Goal: Task Accomplishment & Management: Complete application form

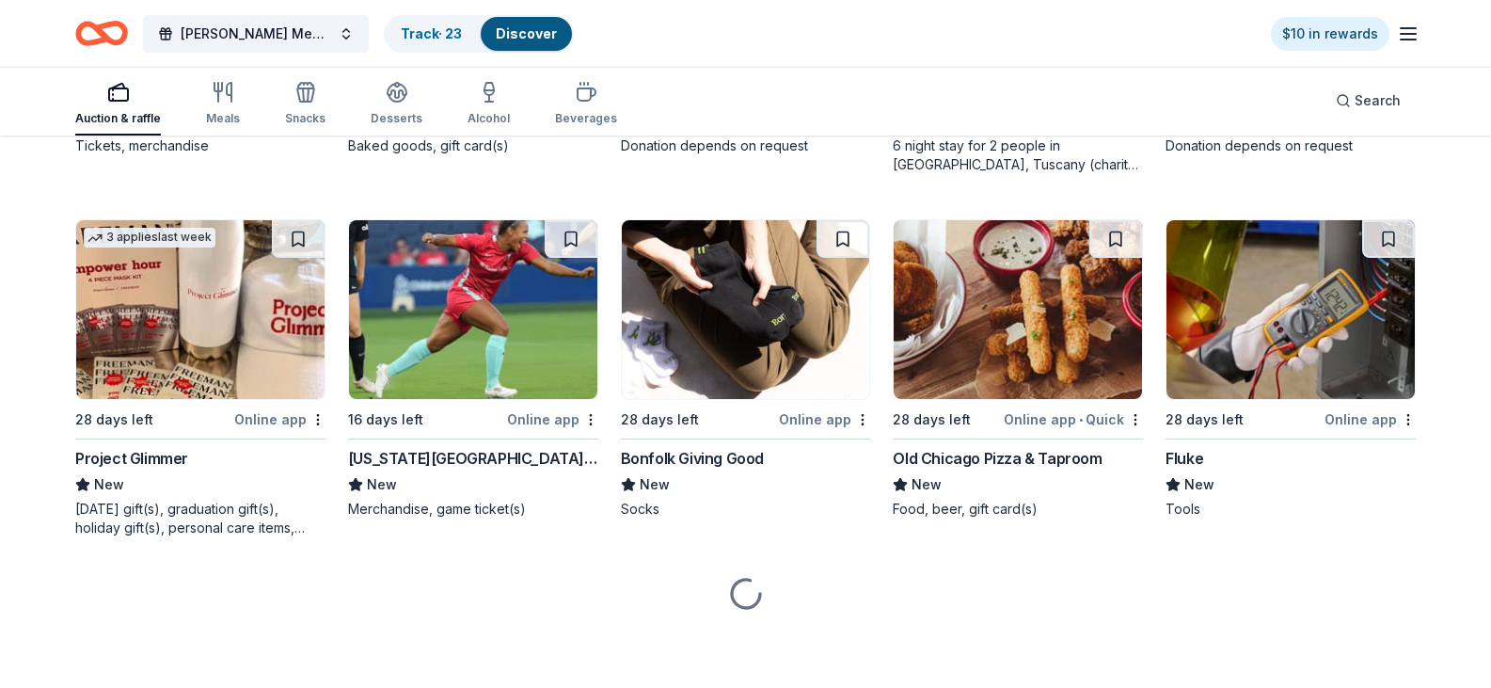
scroll to position [4626, 0]
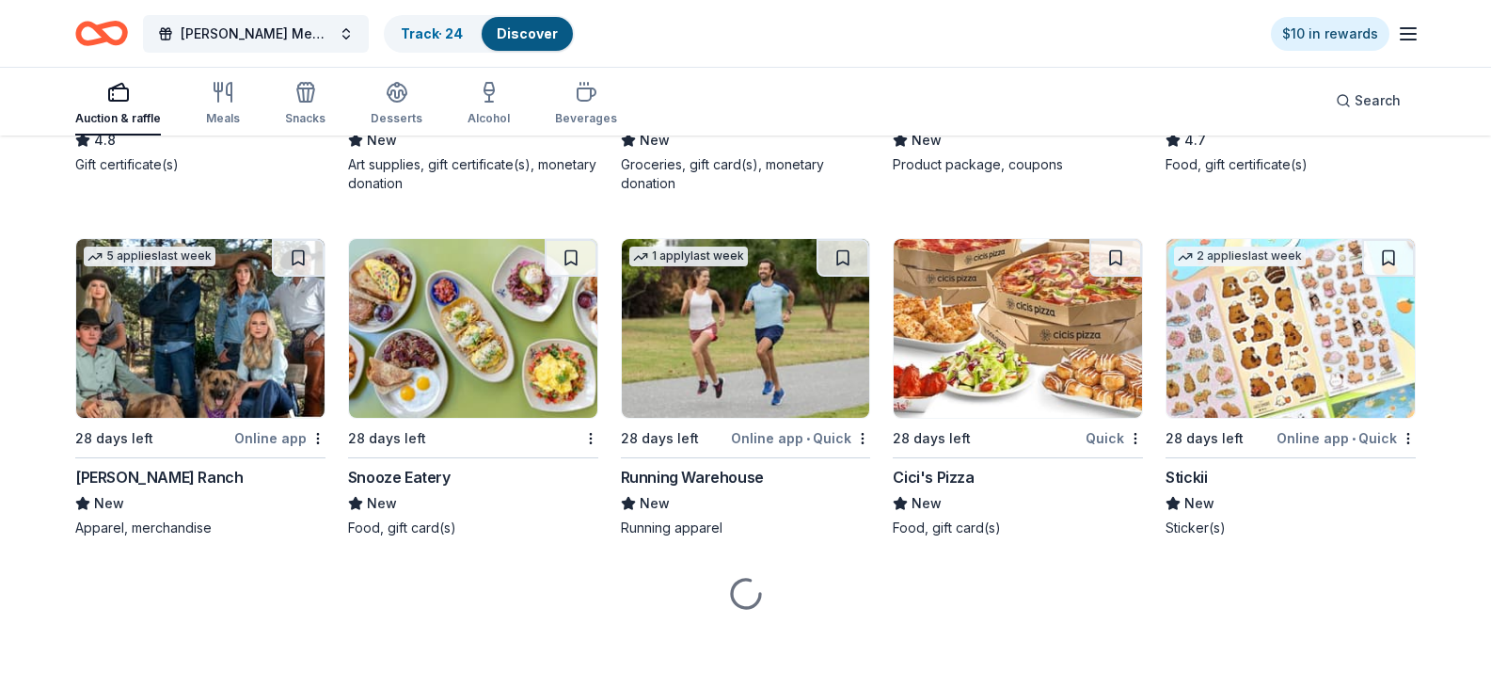
scroll to position [5755, 0]
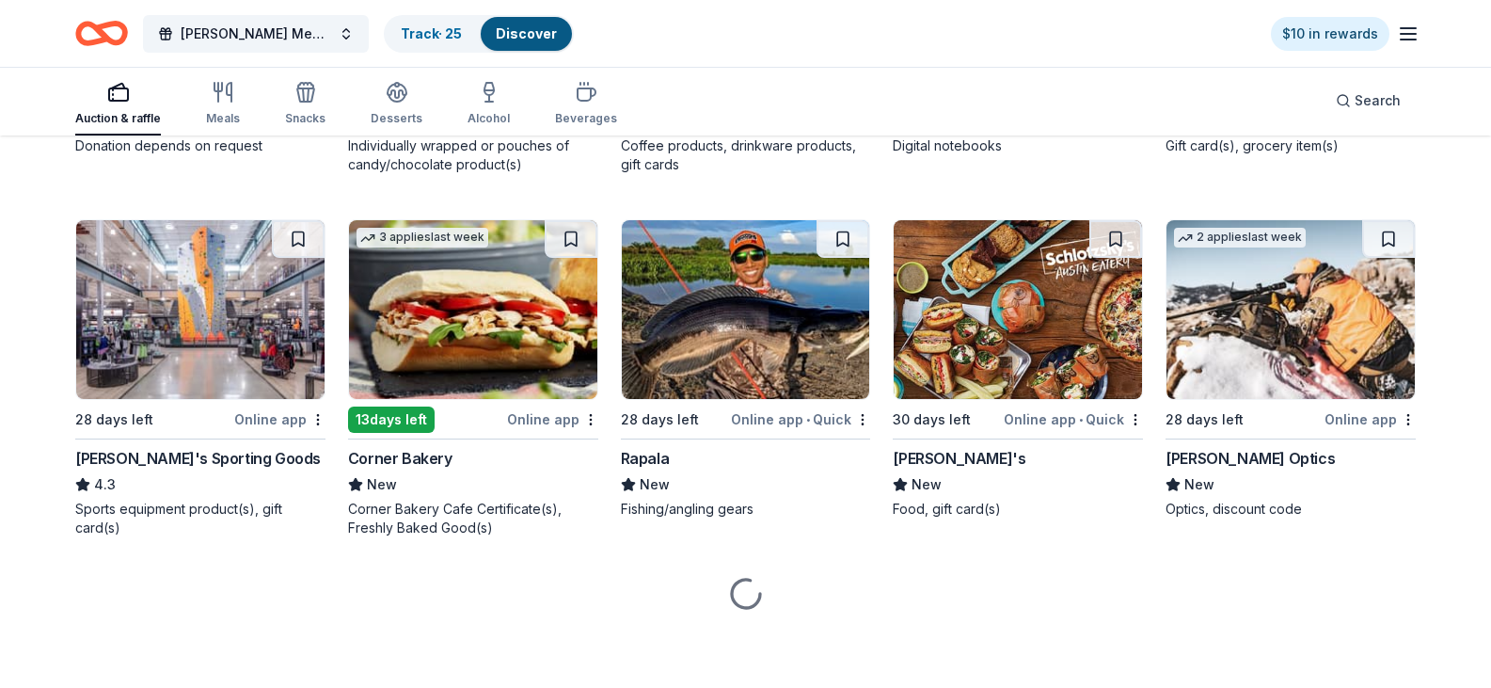
scroll to position [6598, 0]
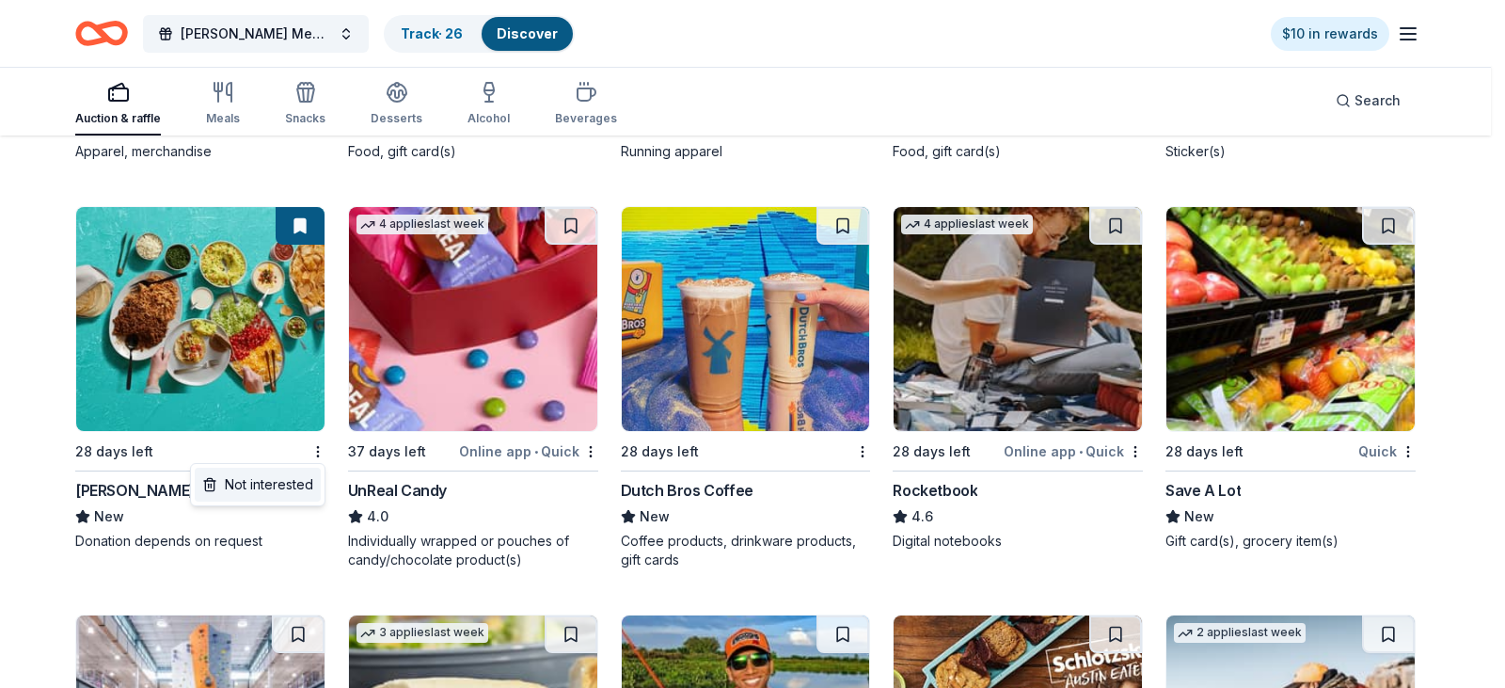
click at [272, 488] on div "Not interested" at bounding box center [258, 485] width 126 height 34
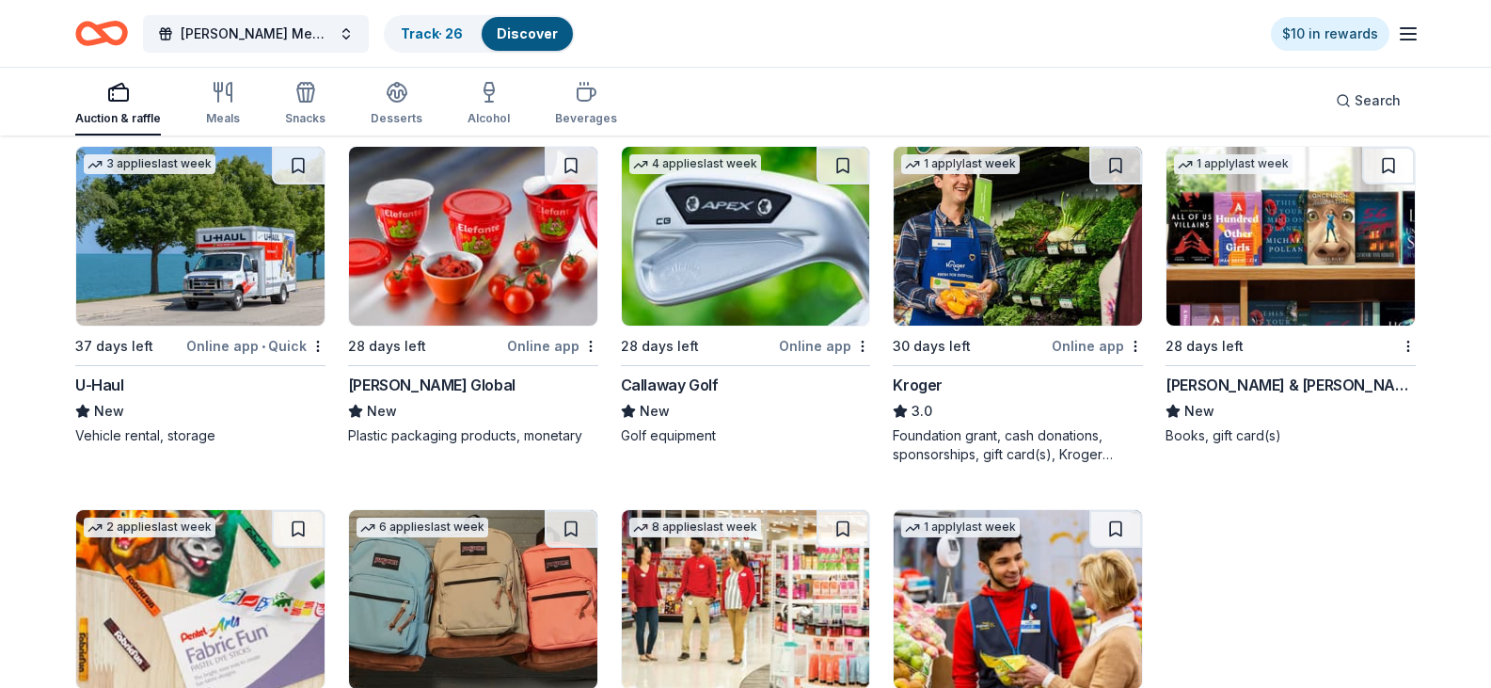
scroll to position [6568, 0]
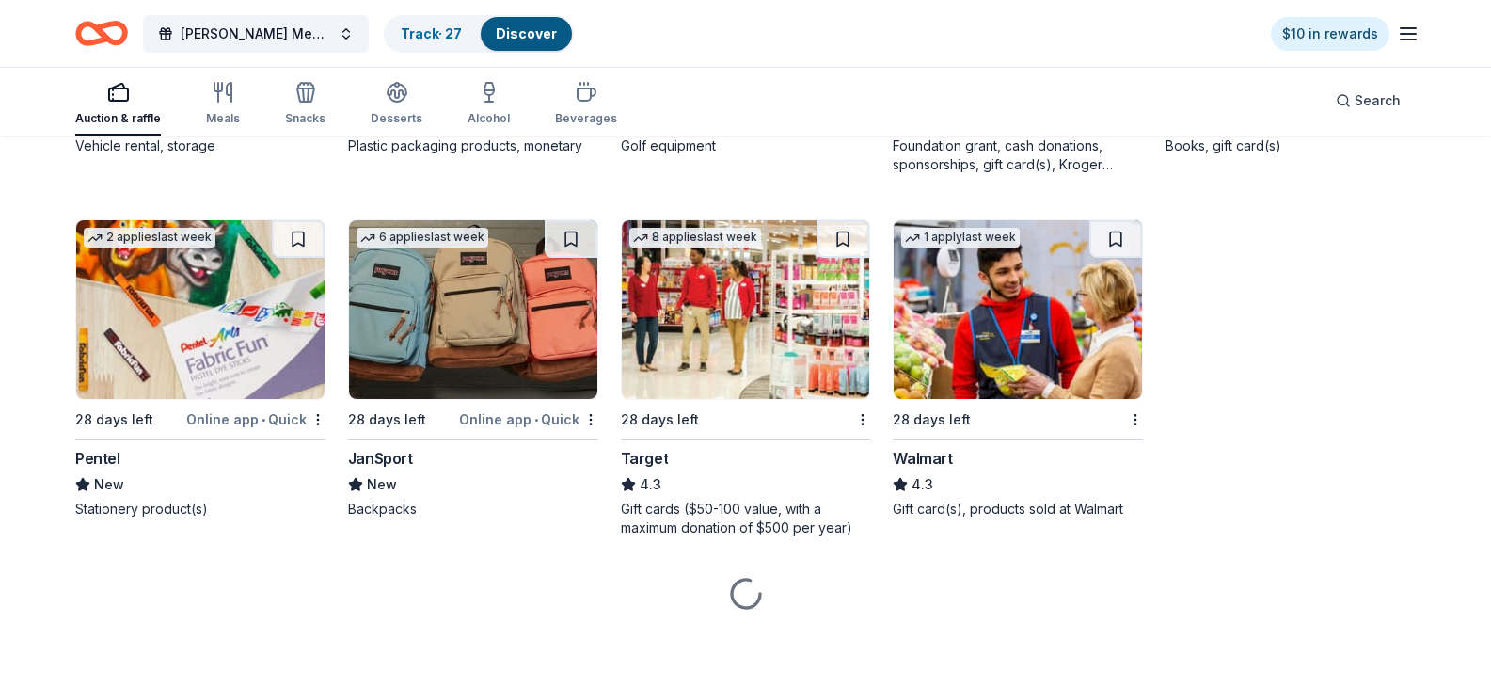
scroll to position [7415, 0]
drag, startPoint x: 849, startPoint y: 222, endPoint x: 837, endPoint y: 244, distance: 24.4
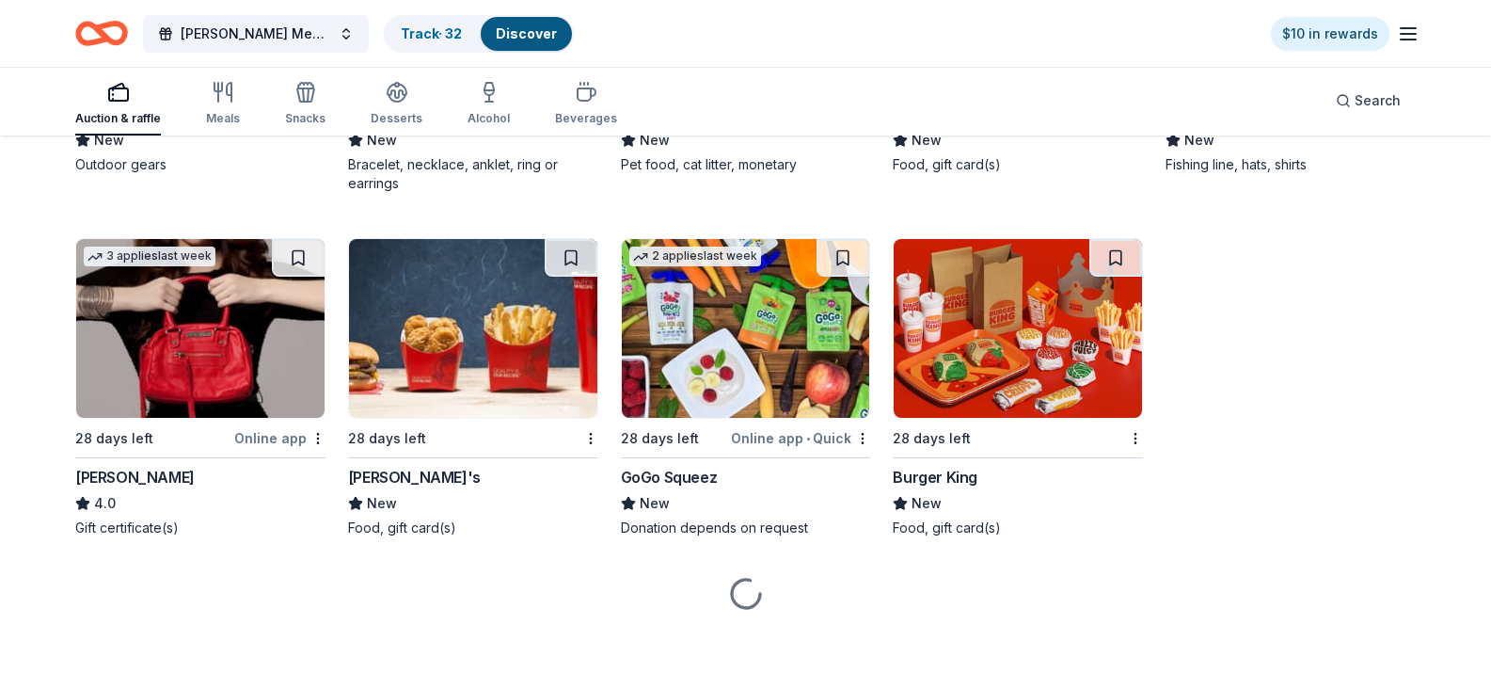
scroll to position [8544, 0]
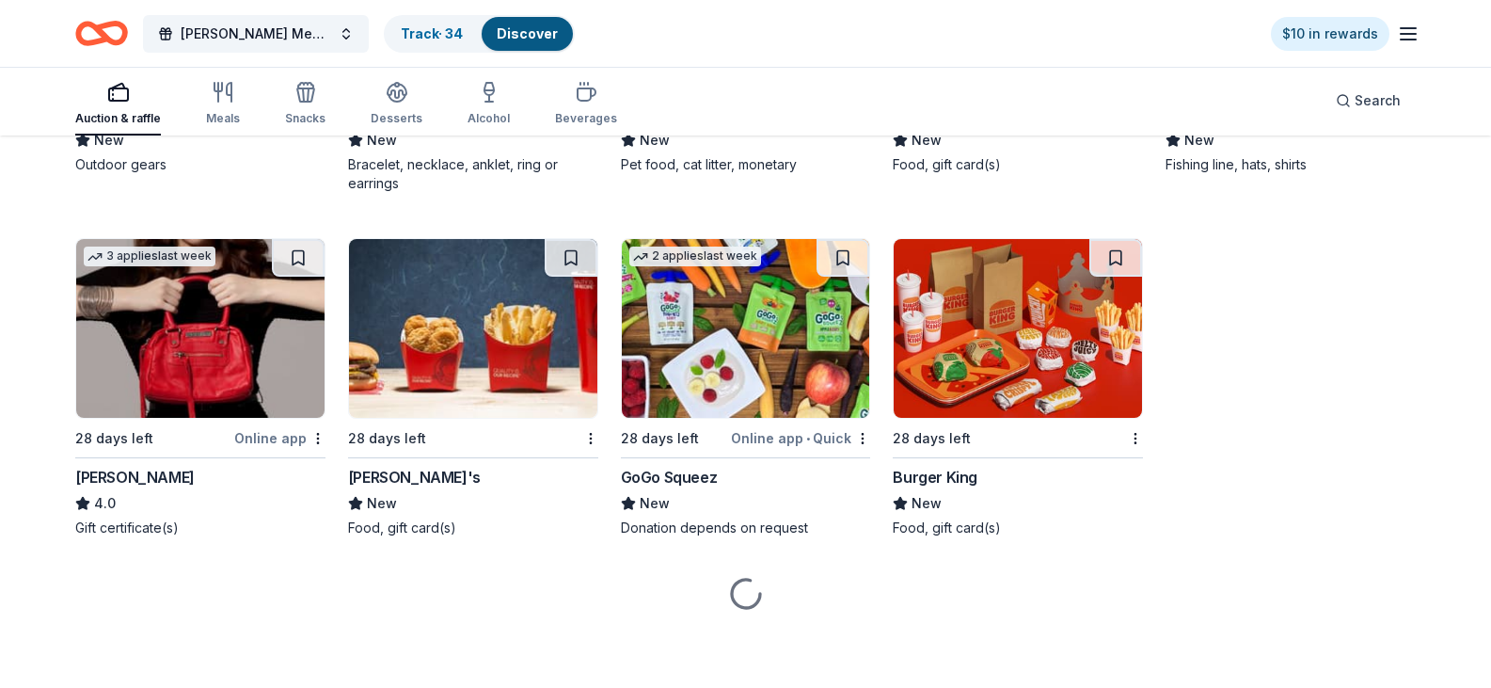
scroll to position [9014, 0]
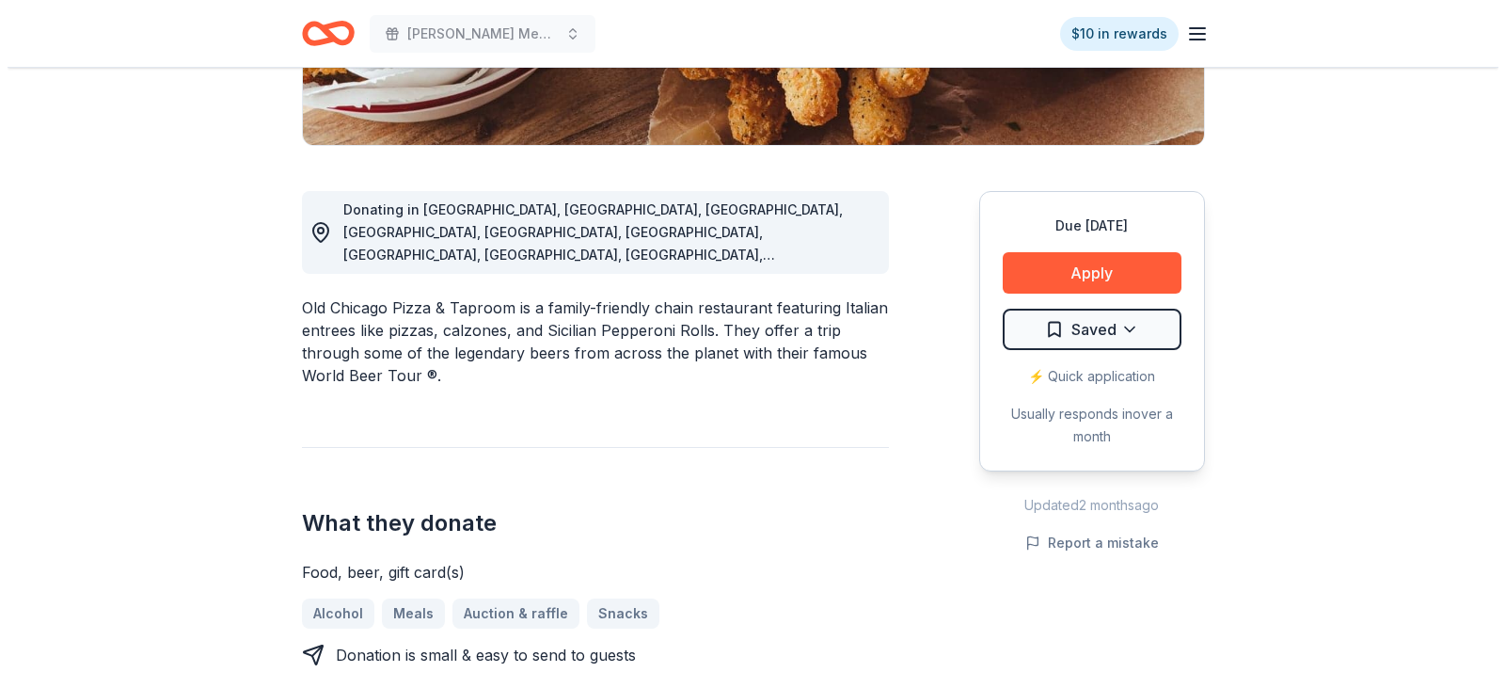
scroll to position [470, 0]
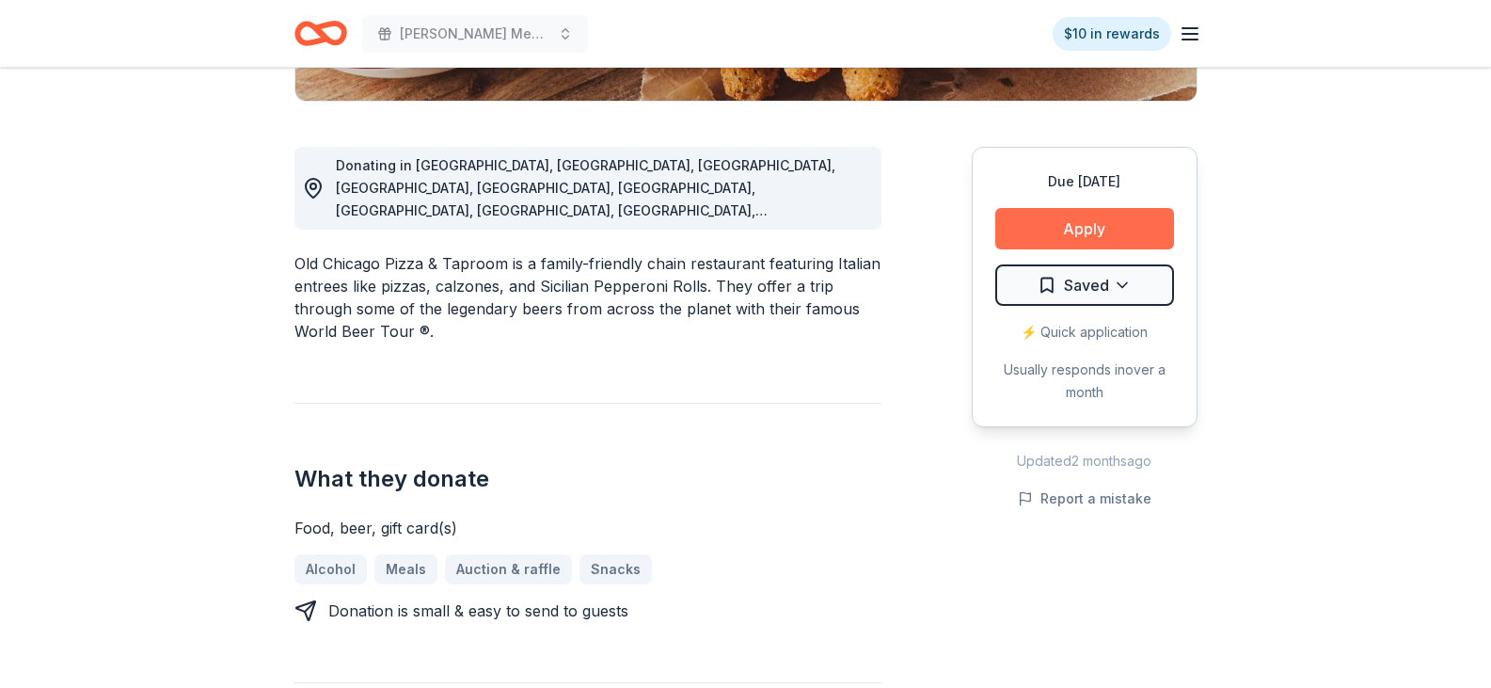
click at [1092, 220] on button "Apply" at bounding box center [1084, 228] width 179 height 41
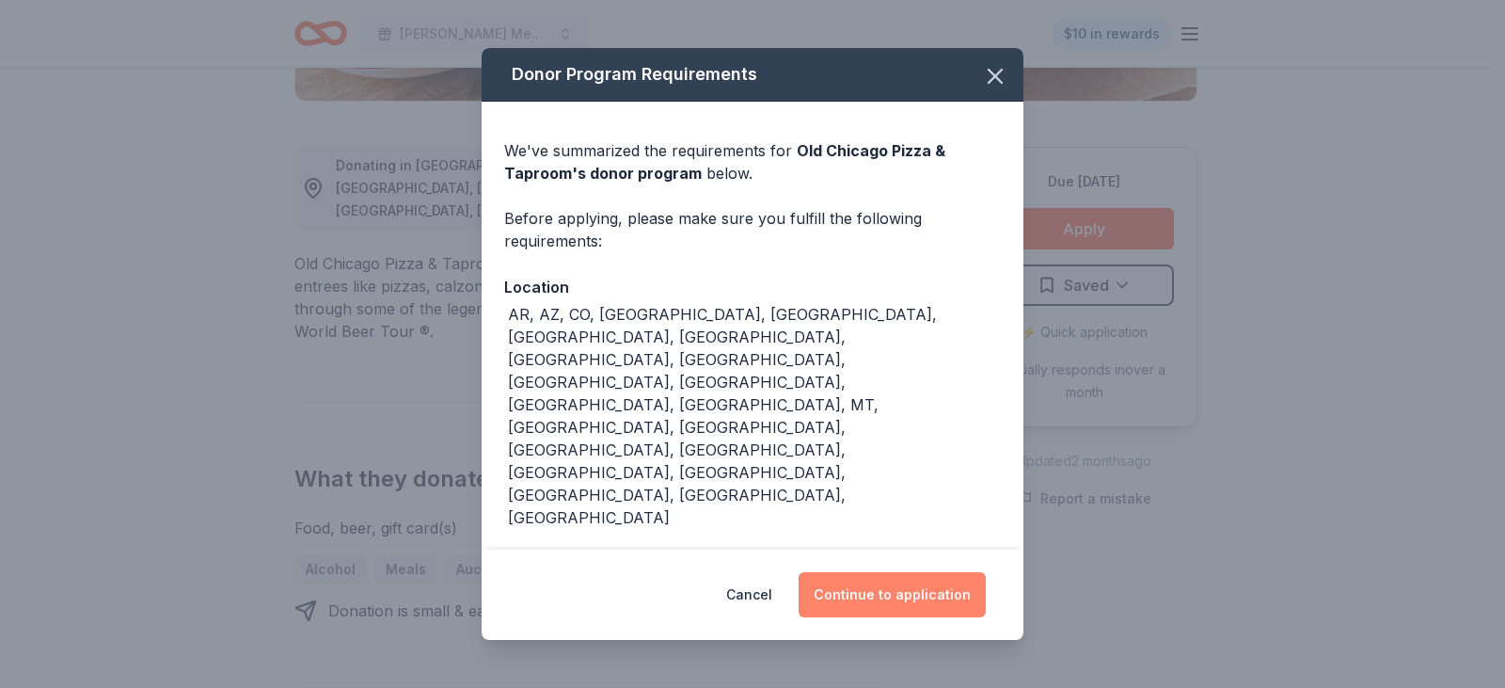
click at [884, 572] on button "Continue to application" at bounding box center [892, 594] width 187 height 45
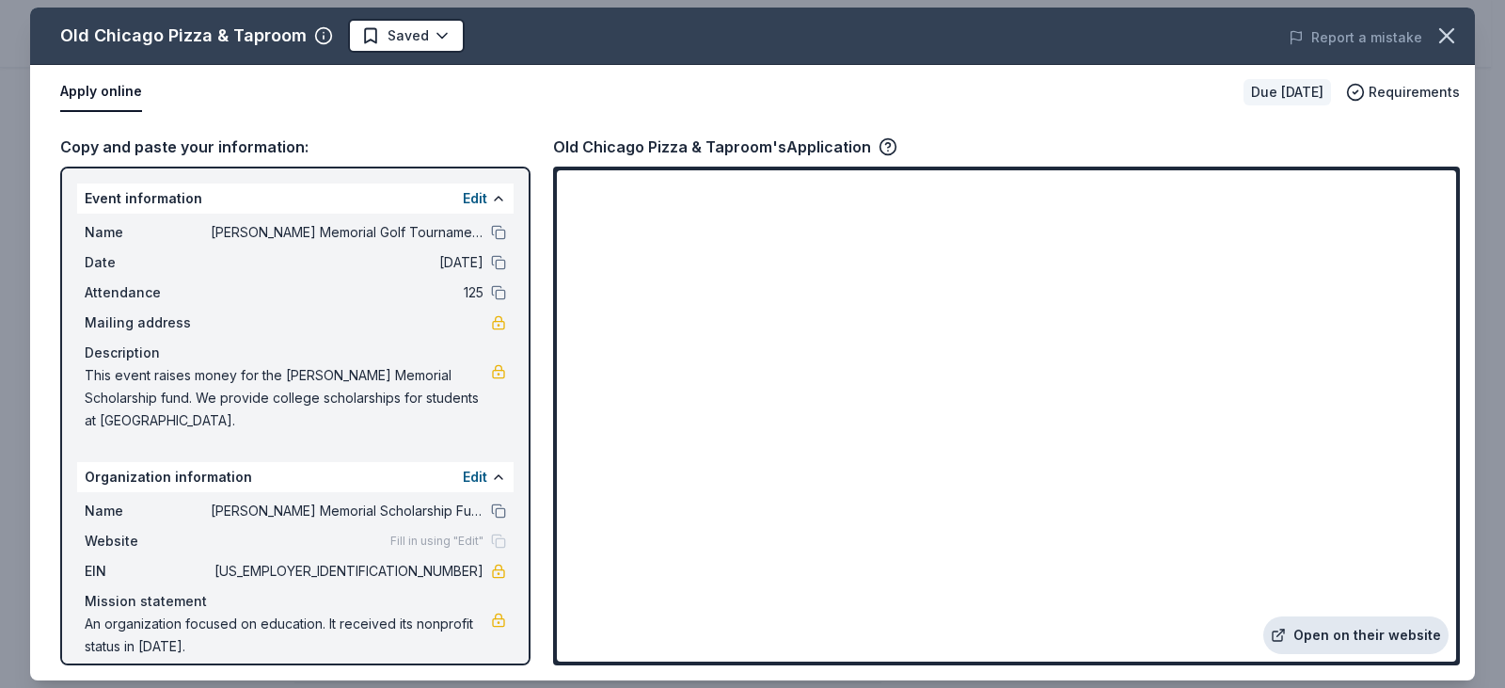
click at [1322, 635] on link "Open on their website" at bounding box center [1356, 635] width 185 height 38
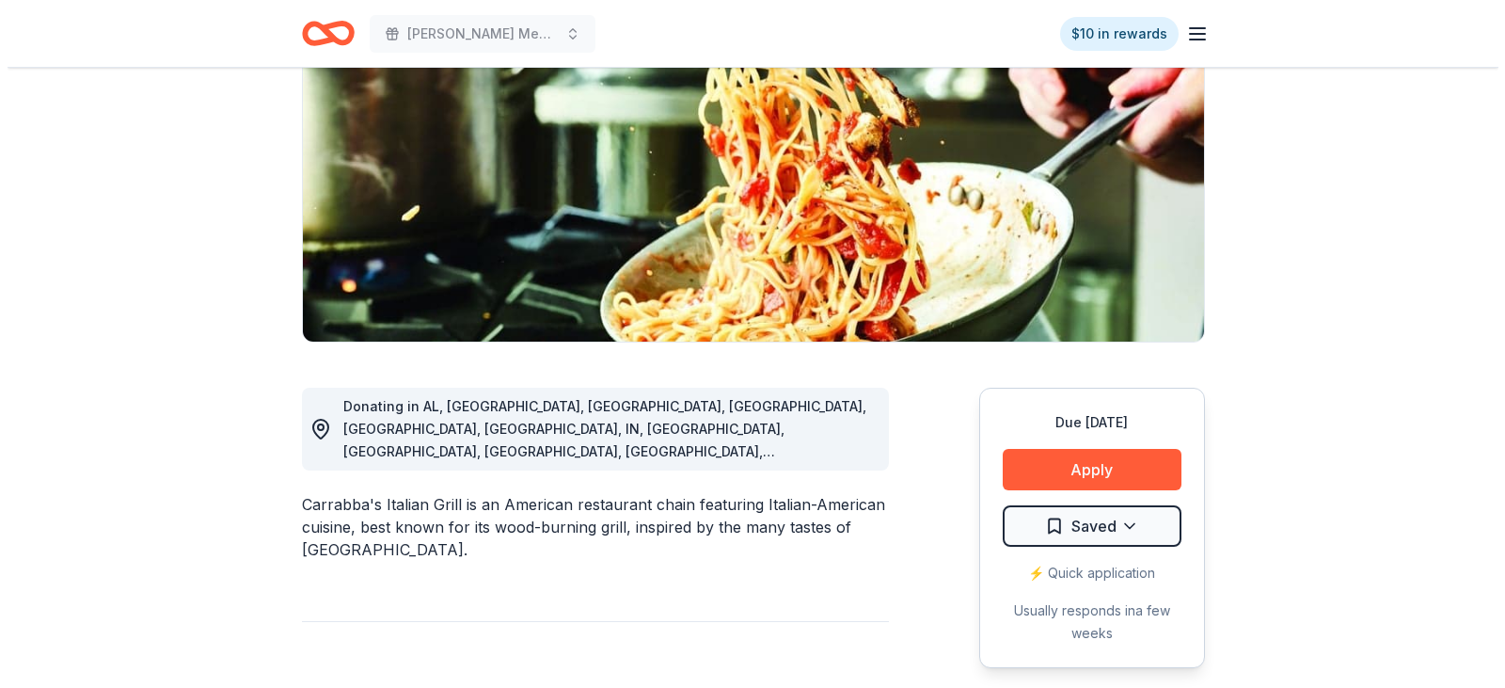
scroll to position [282, 0]
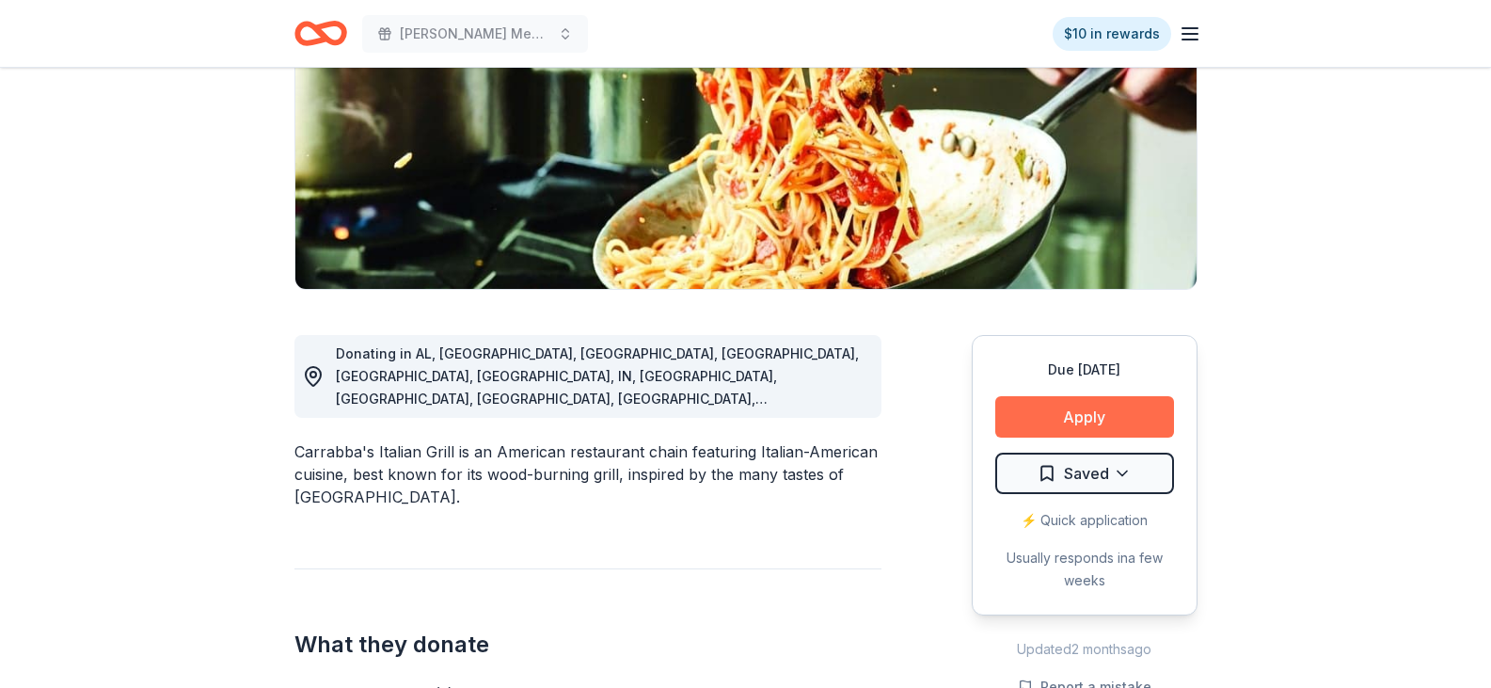
click at [1096, 411] on button "Apply" at bounding box center [1084, 416] width 179 height 41
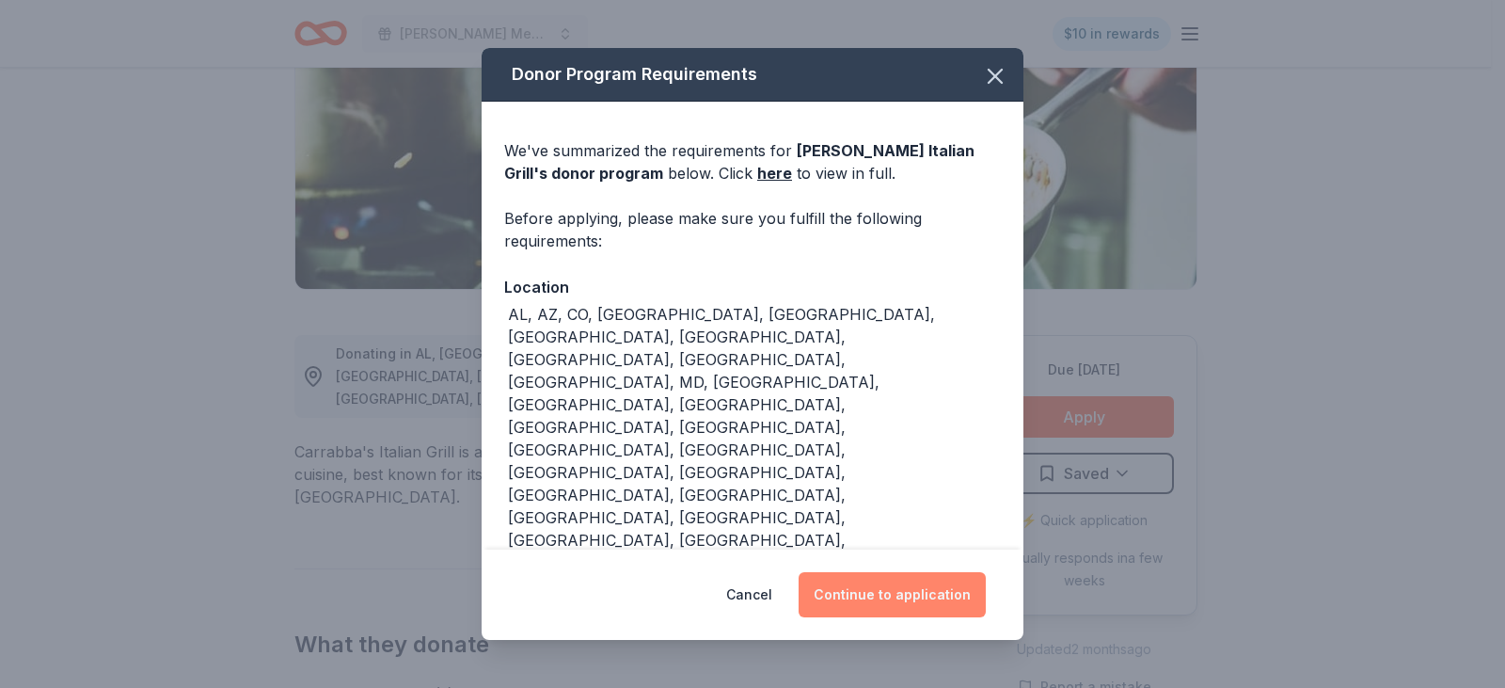
click at [918, 572] on button "Continue to application" at bounding box center [892, 594] width 187 height 45
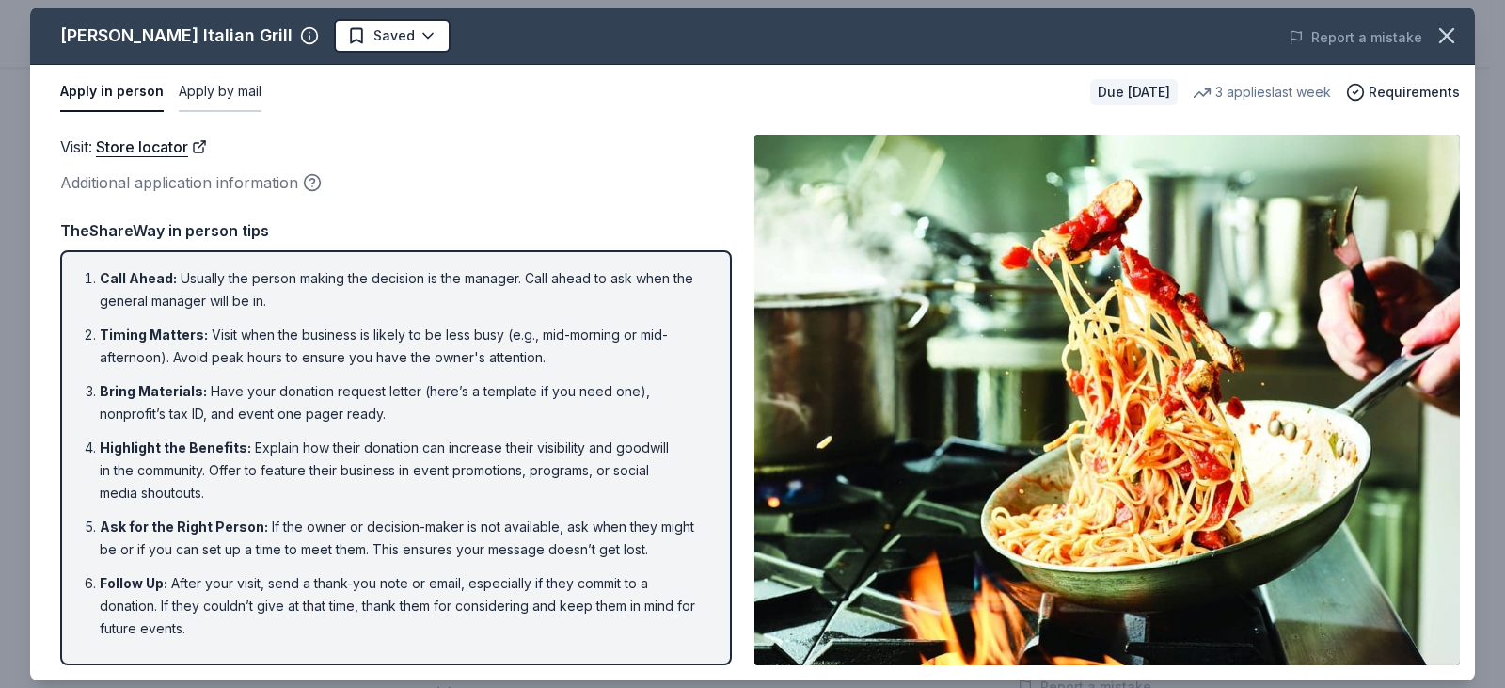
click at [240, 84] on button "Apply by mail" at bounding box center [220, 92] width 83 height 40
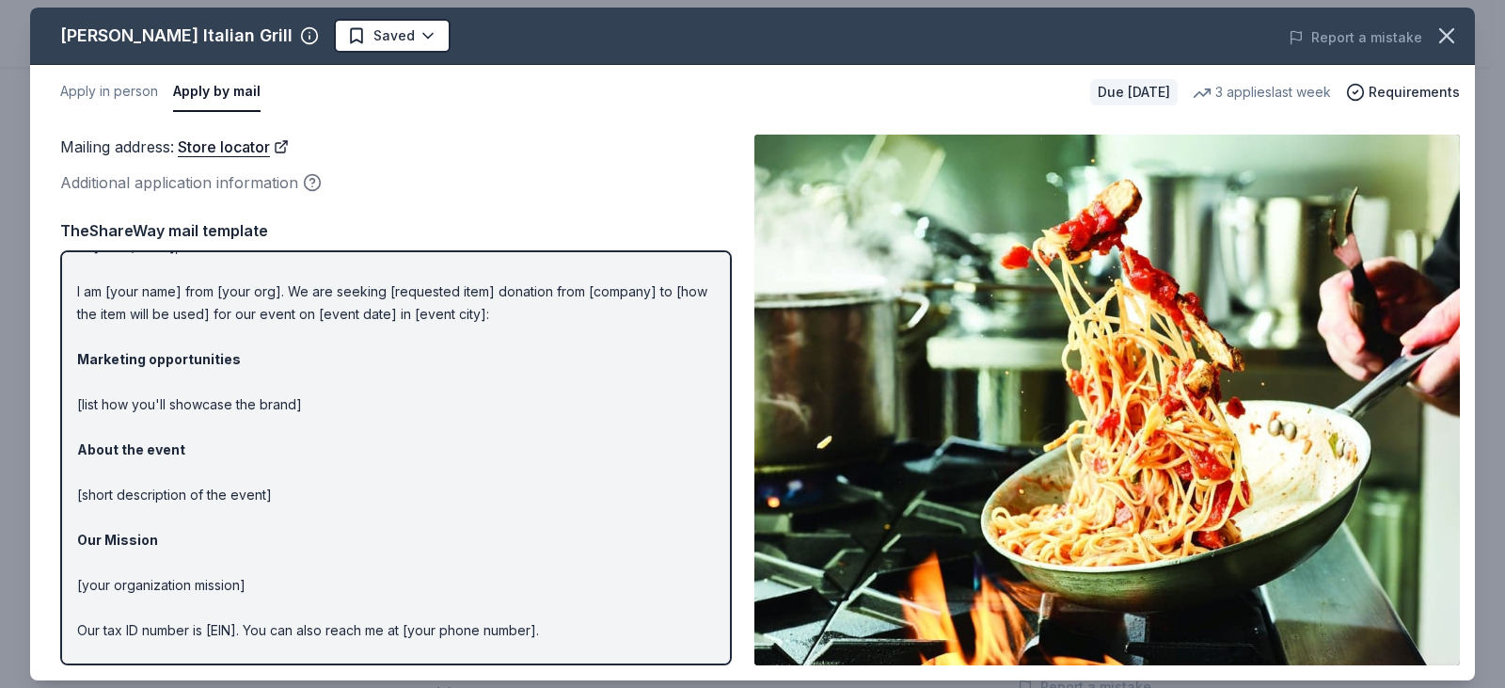
scroll to position [0, 0]
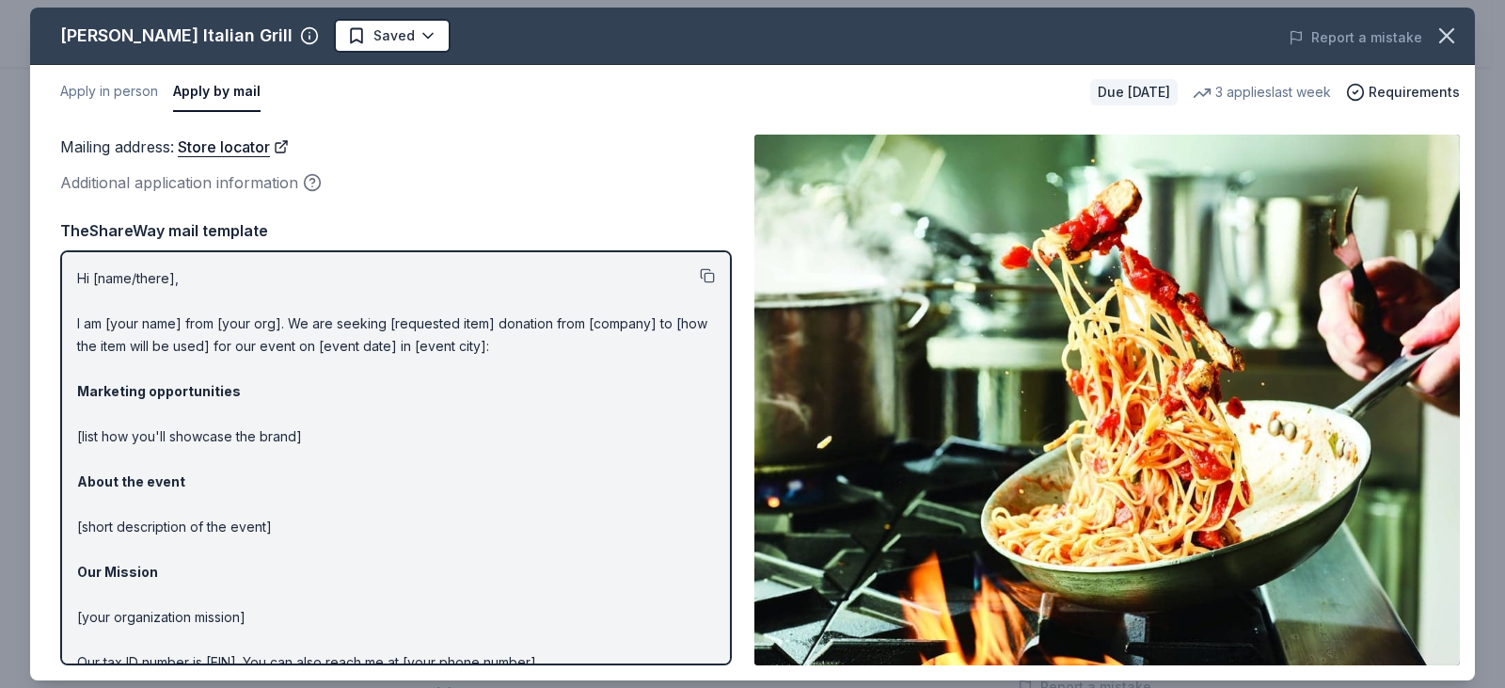
click at [700, 274] on button at bounding box center [707, 275] width 15 height 15
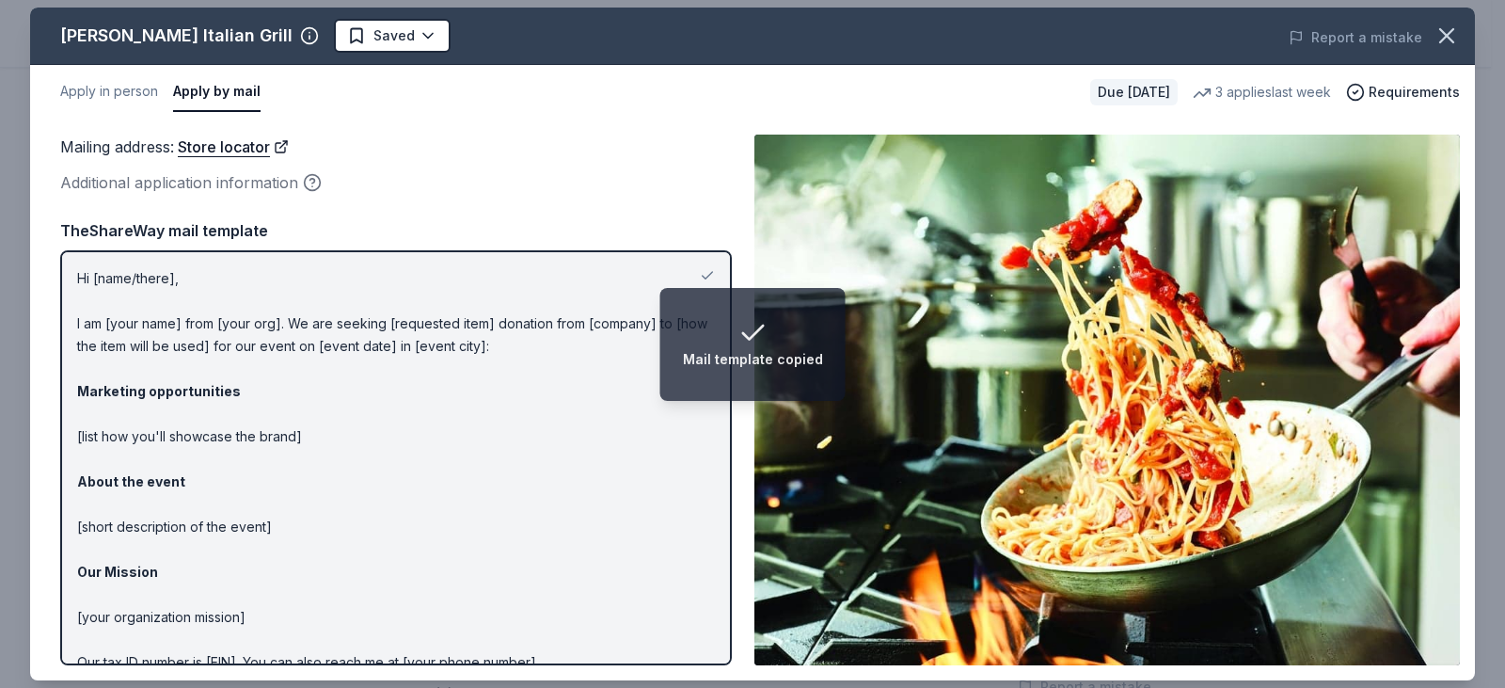
click at [504, 202] on div "Mailing address : Store locator Additional application information TheShareWay …" at bounding box center [396, 400] width 672 height 531
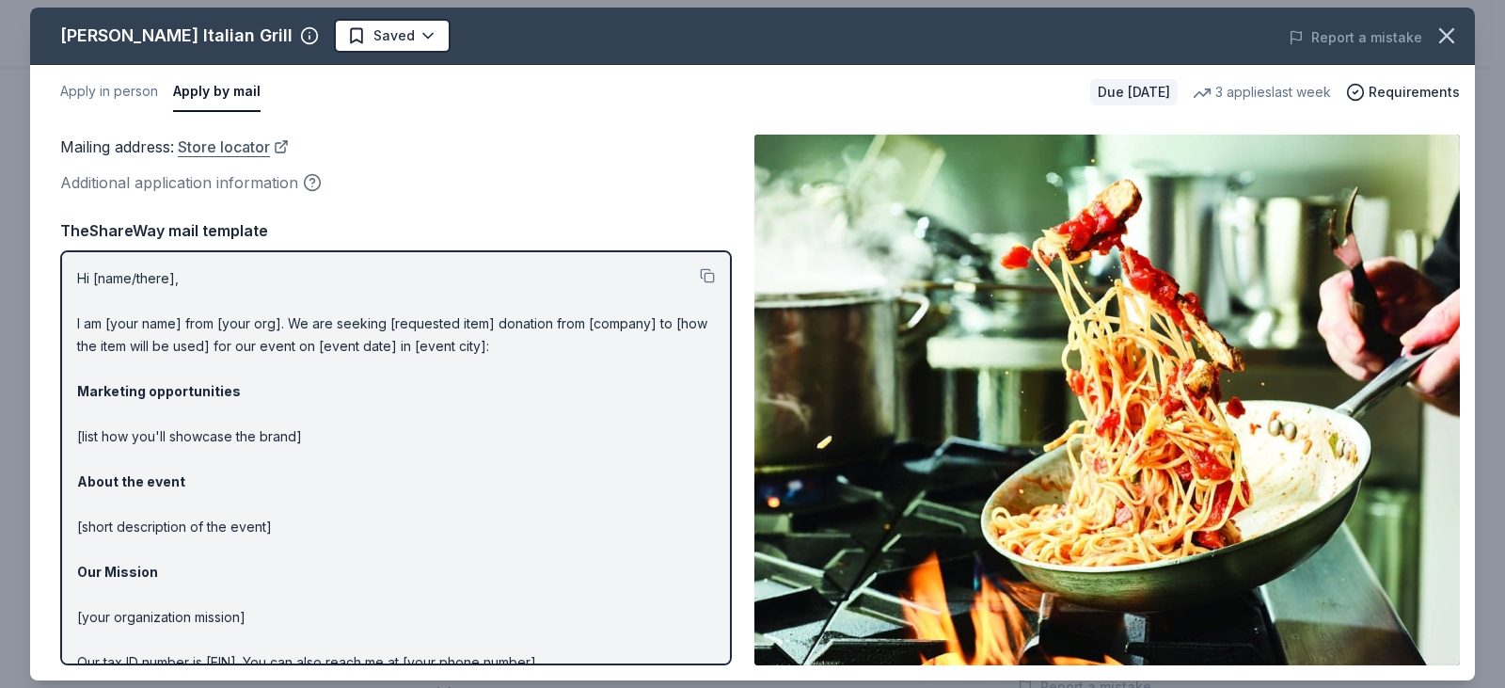
click at [225, 149] on link "Store locator" at bounding box center [233, 147] width 111 height 24
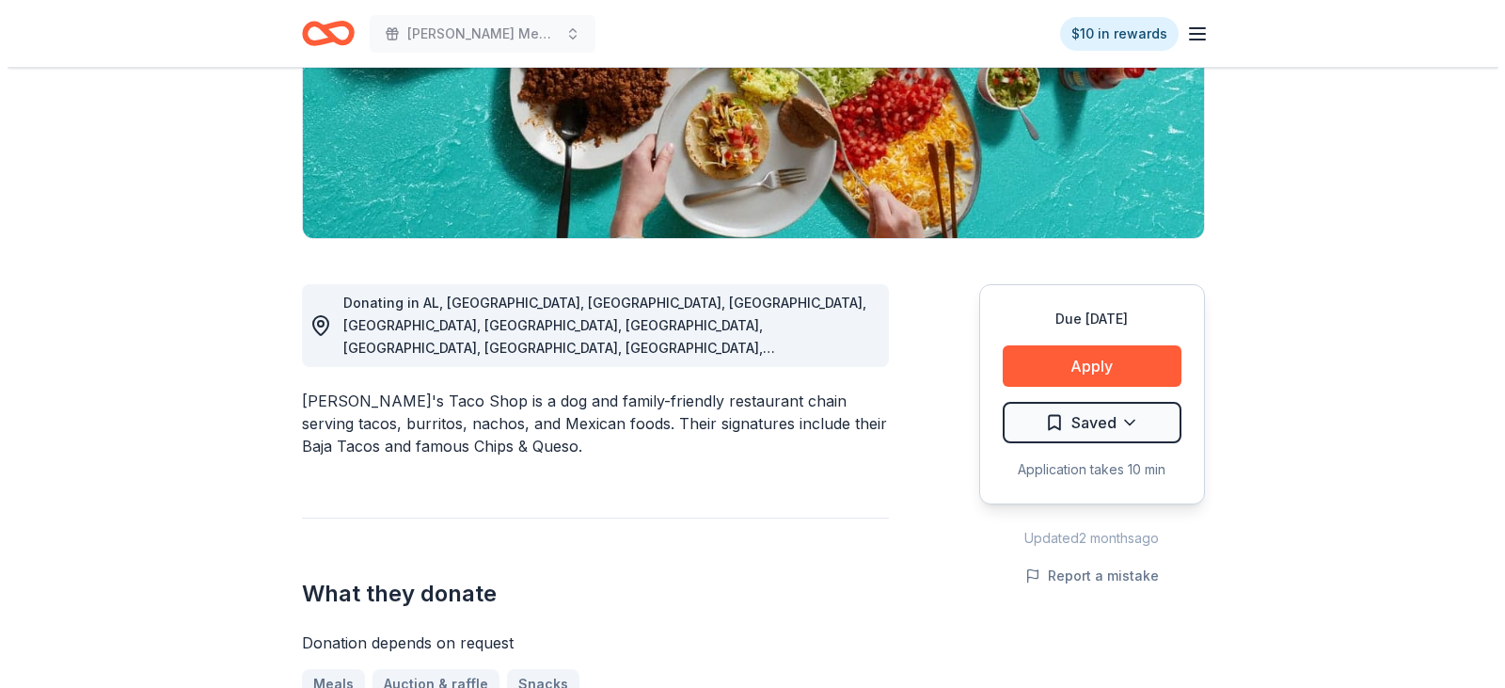
scroll to position [376, 0]
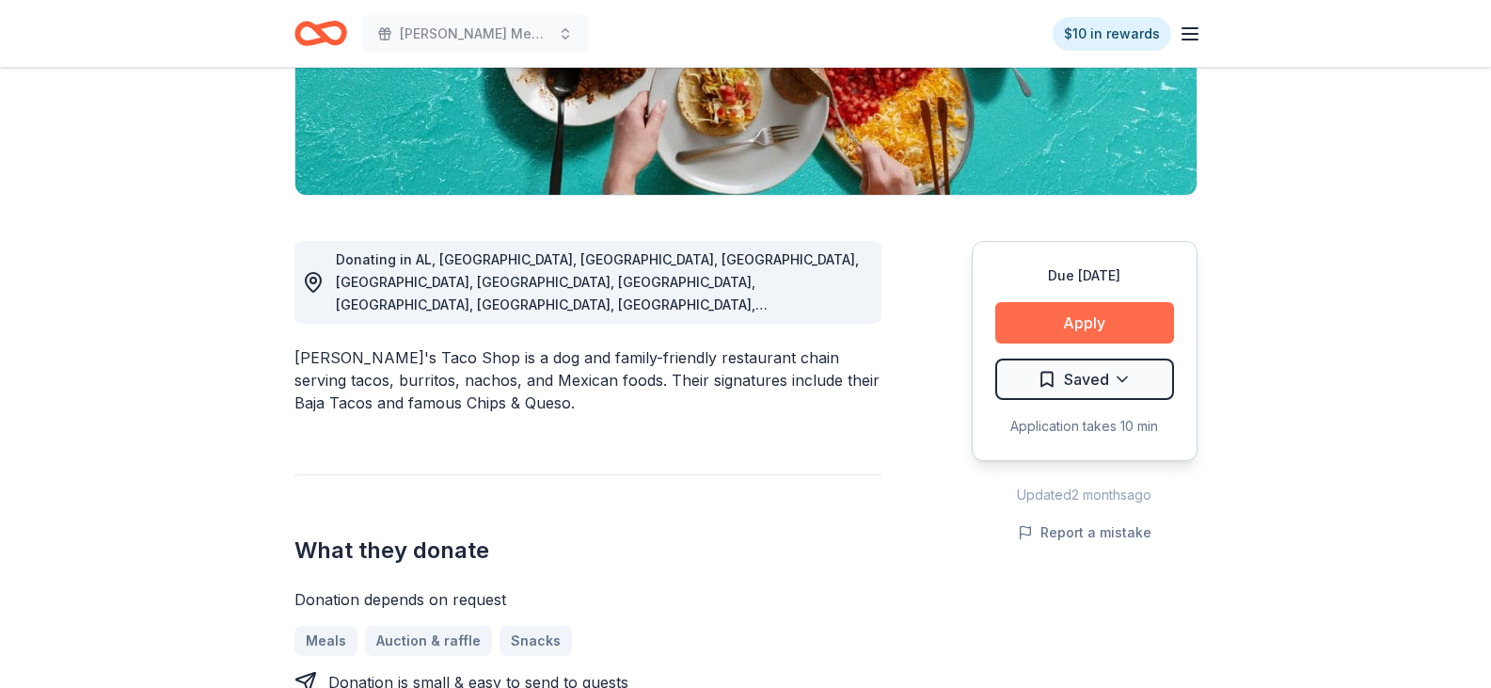
click at [1095, 319] on button "Apply" at bounding box center [1084, 322] width 179 height 41
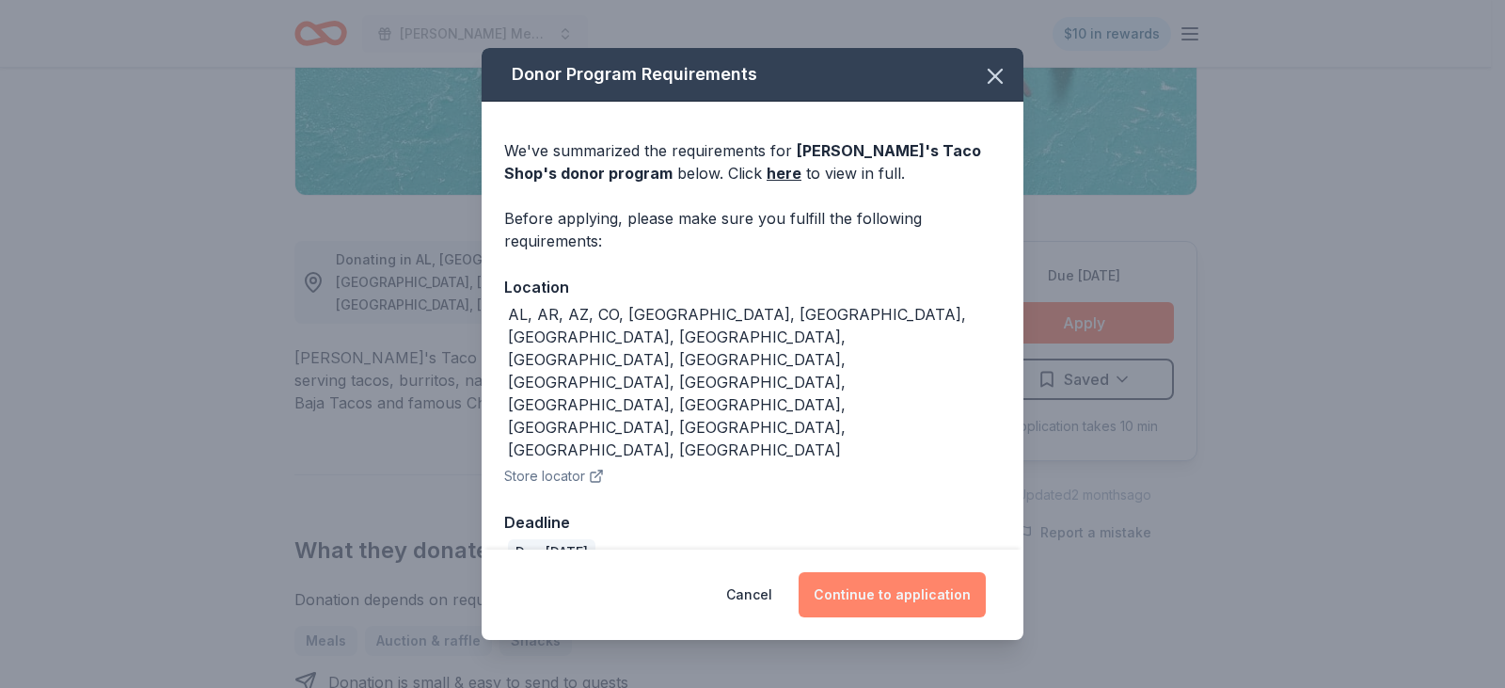
click at [890, 572] on button "Continue to application" at bounding box center [892, 594] width 187 height 45
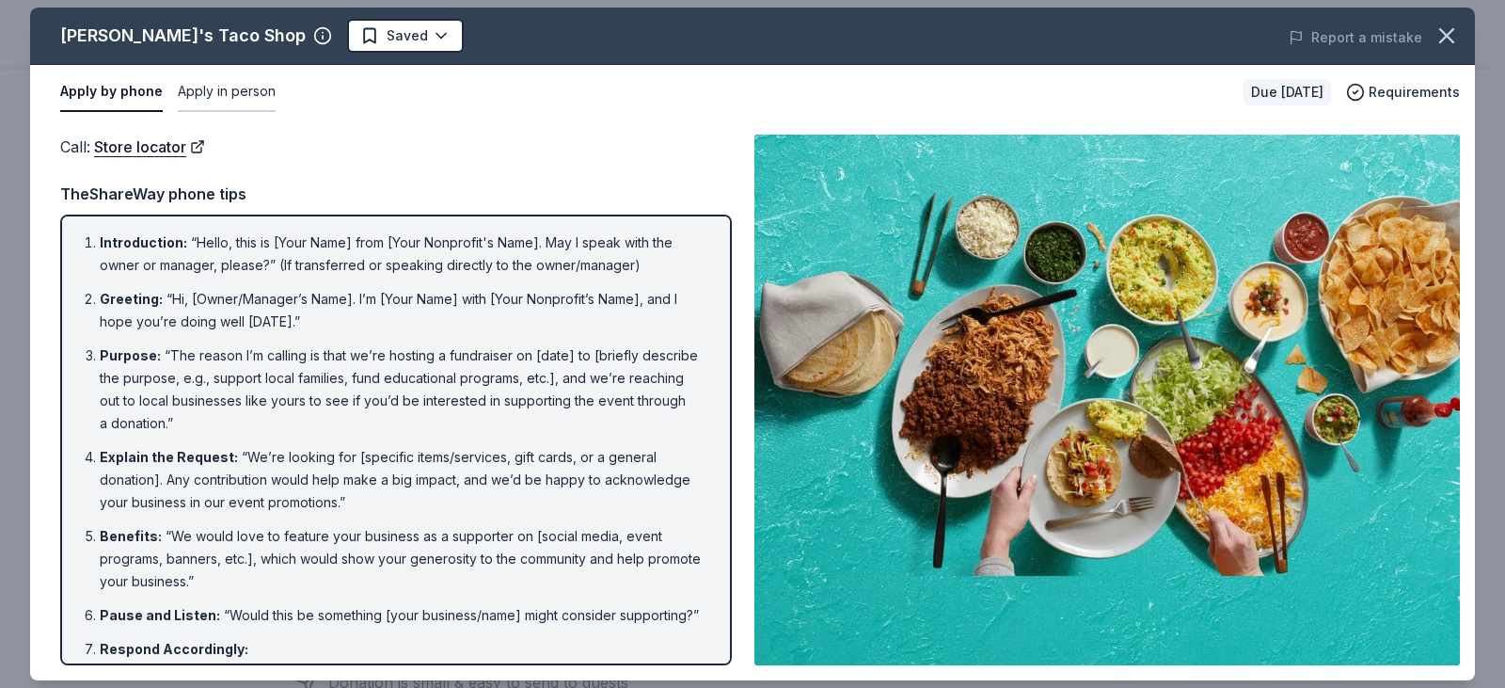
click at [210, 99] on button "Apply in person" at bounding box center [227, 92] width 98 height 40
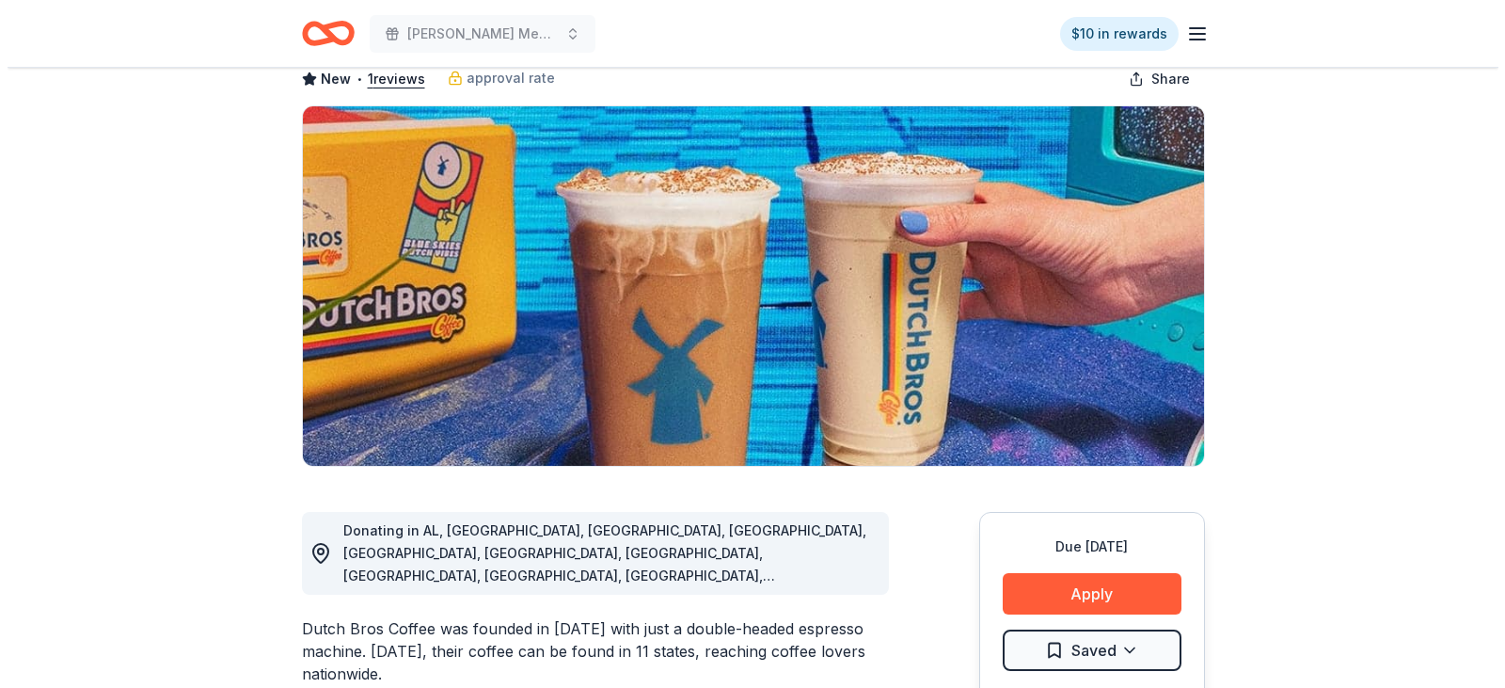
scroll to position [282, 0]
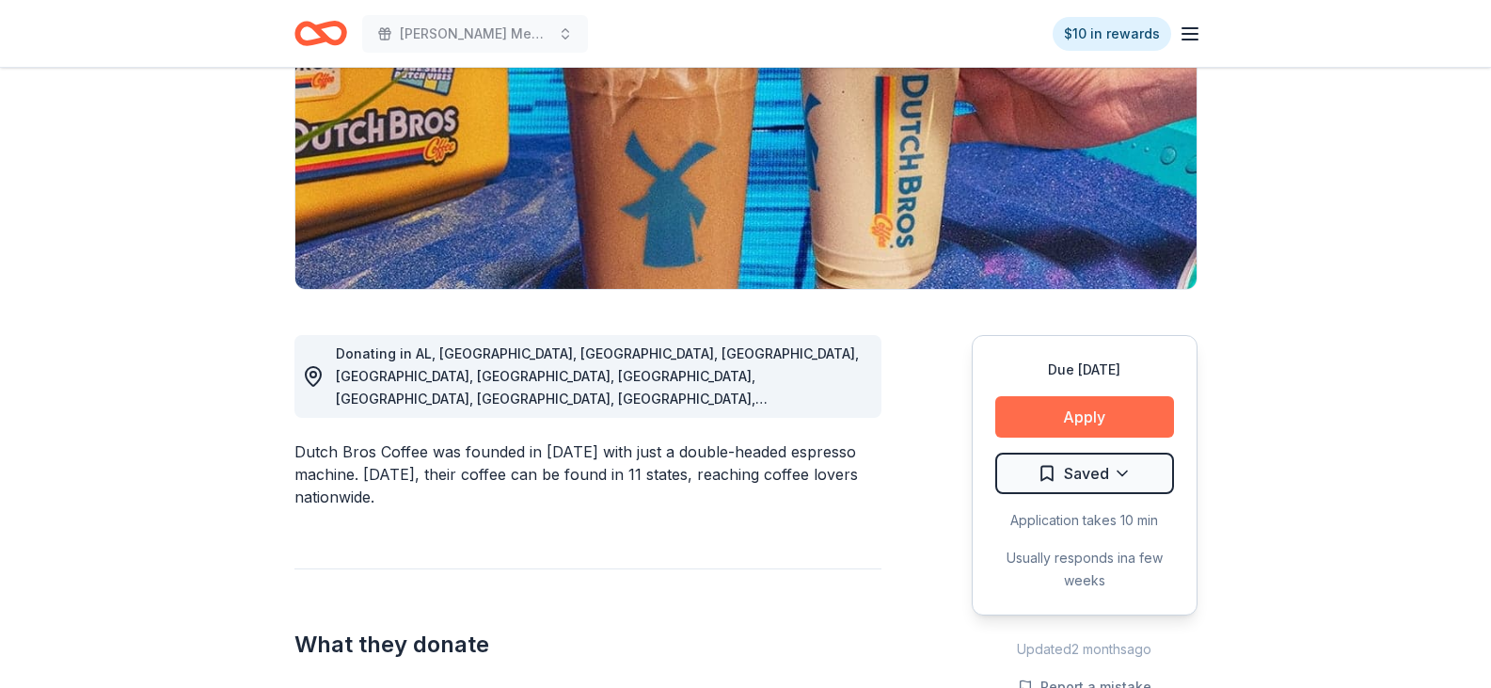
click at [1086, 406] on button "Apply" at bounding box center [1084, 416] width 179 height 41
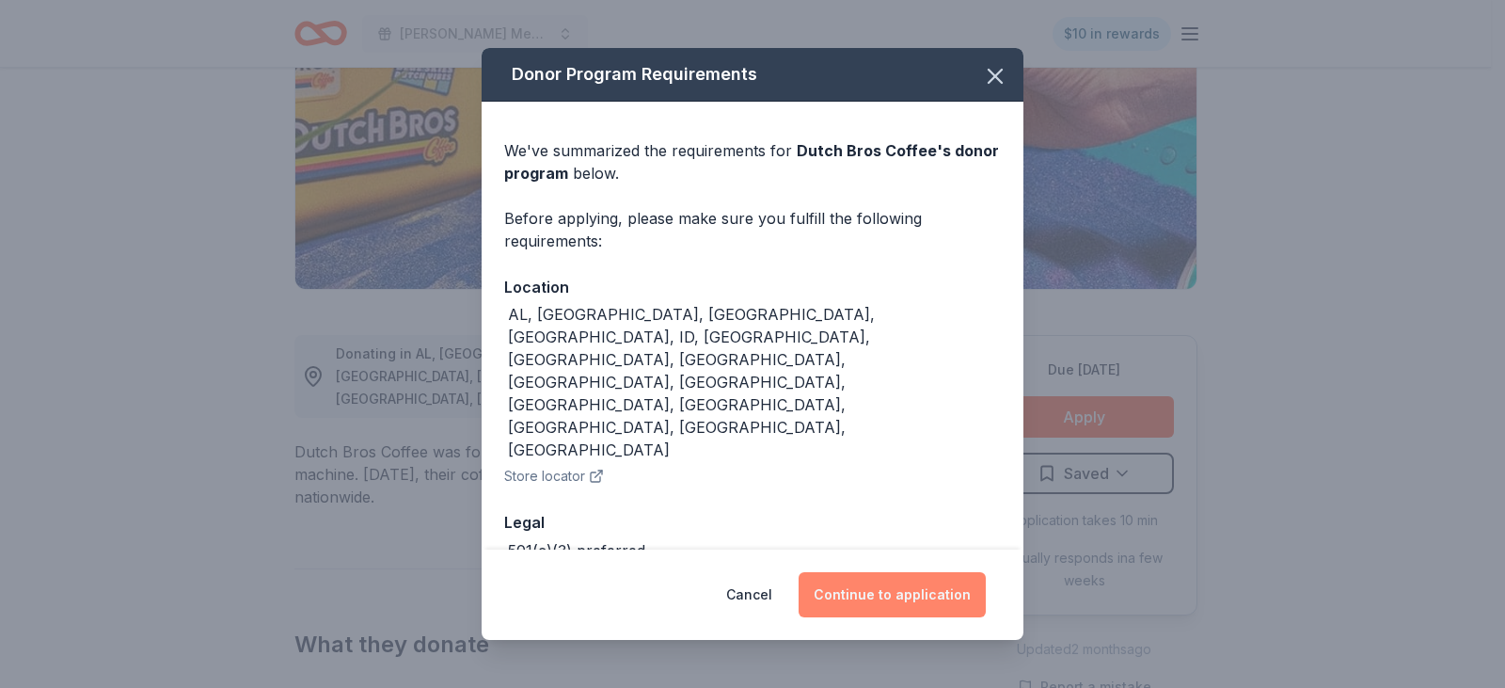
click at [898, 580] on button "Continue to application" at bounding box center [892, 594] width 187 height 45
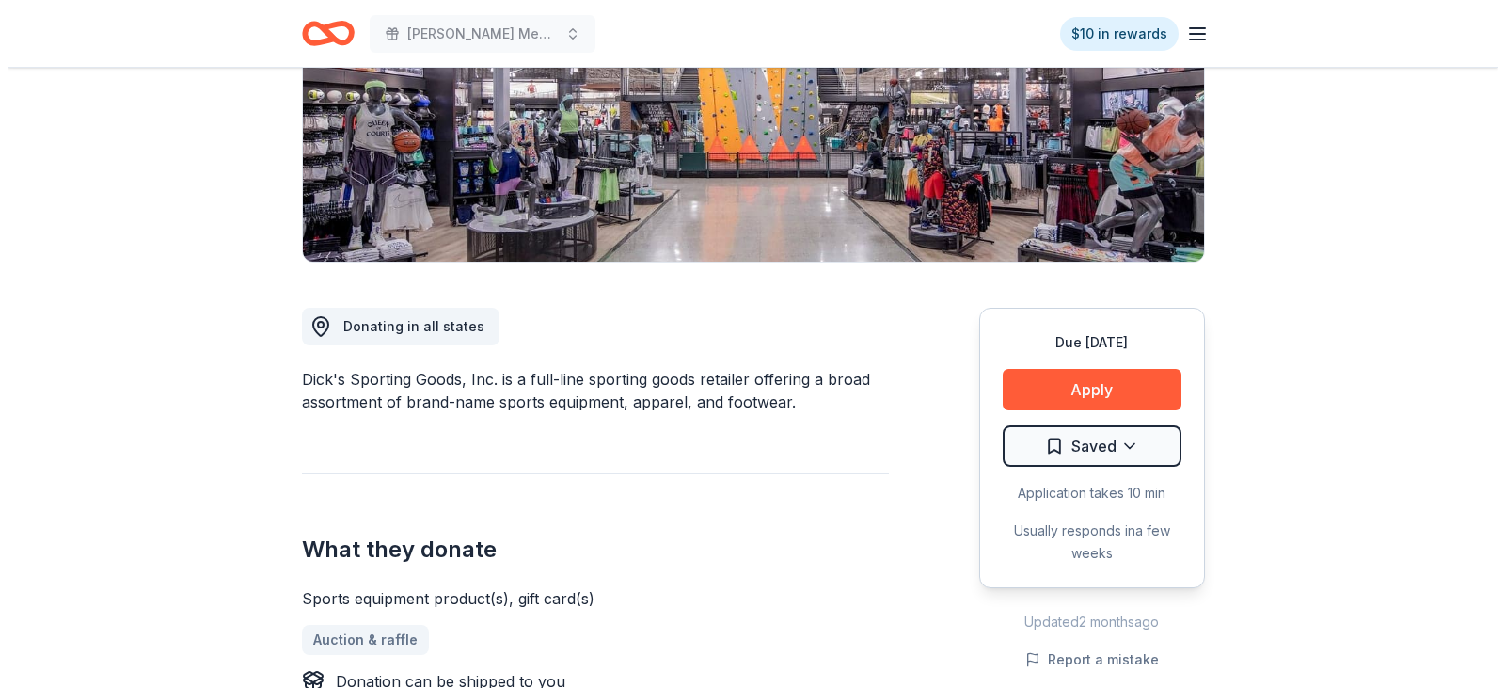
scroll to position [376, 0]
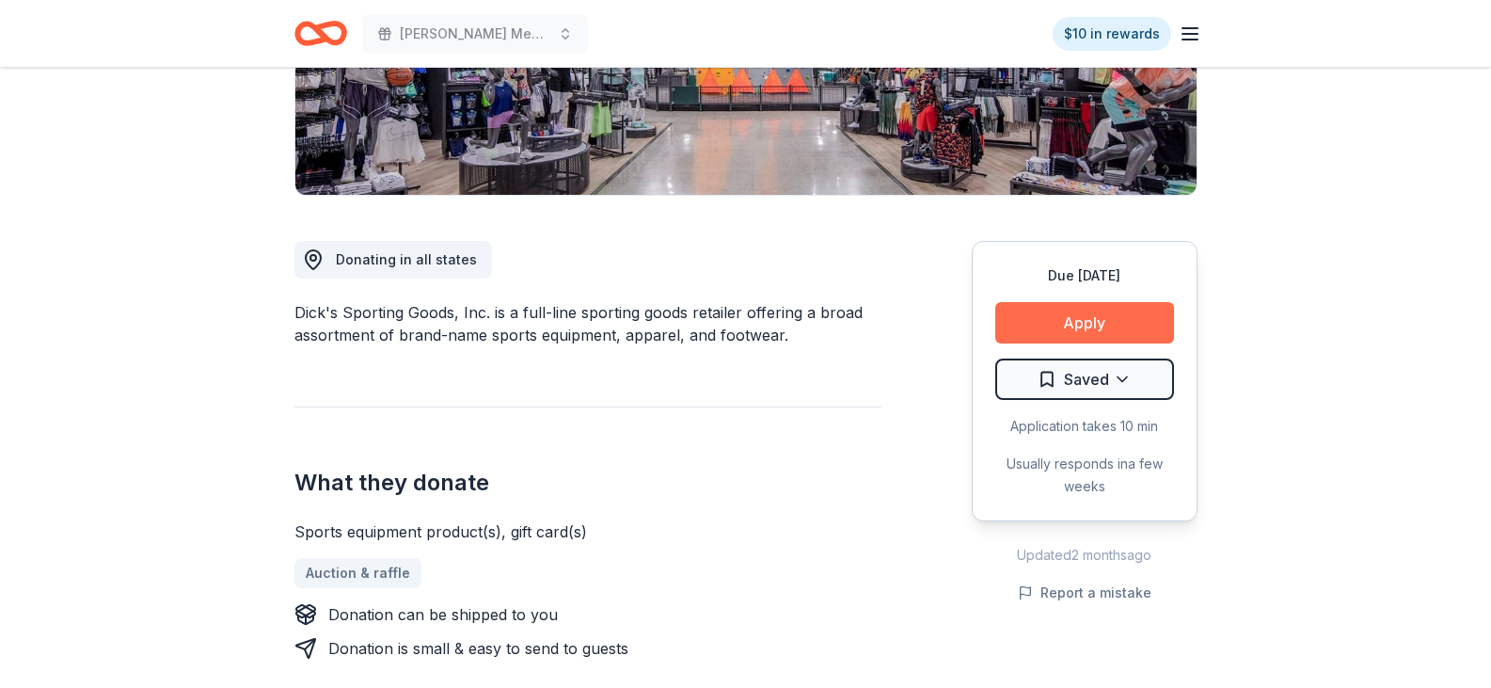
click at [1055, 319] on button "Apply" at bounding box center [1084, 322] width 179 height 41
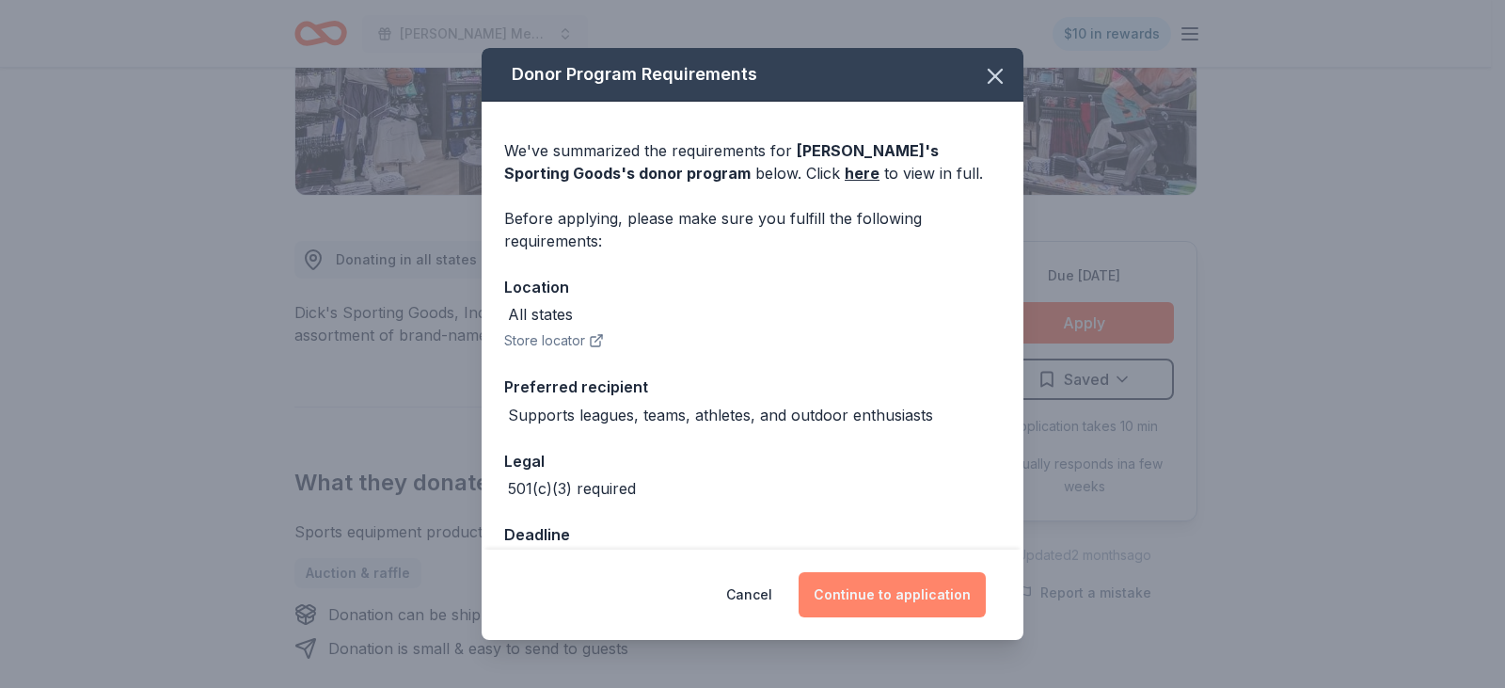
click at [878, 595] on button "Continue to application" at bounding box center [892, 594] width 187 height 45
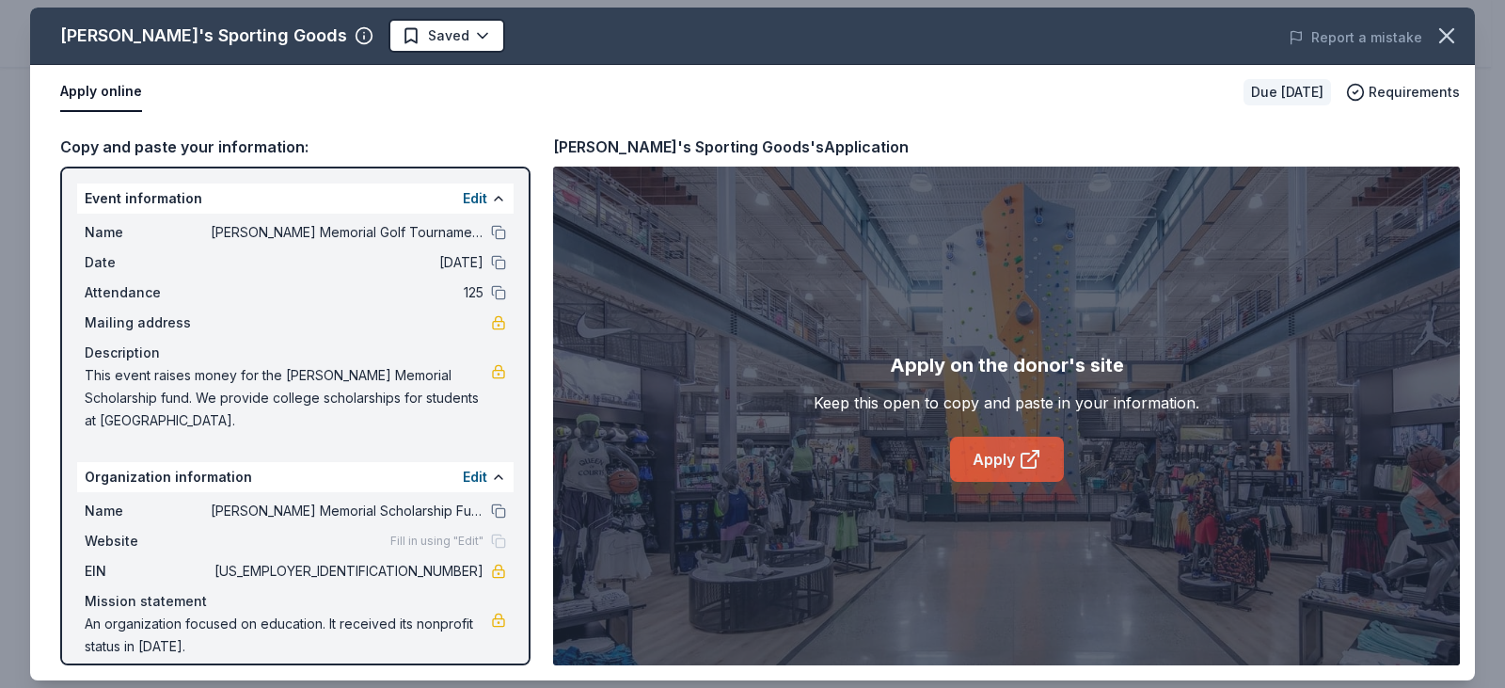
click at [1025, 461] on icon at bounding box center [1030, 459] width 23 height 23
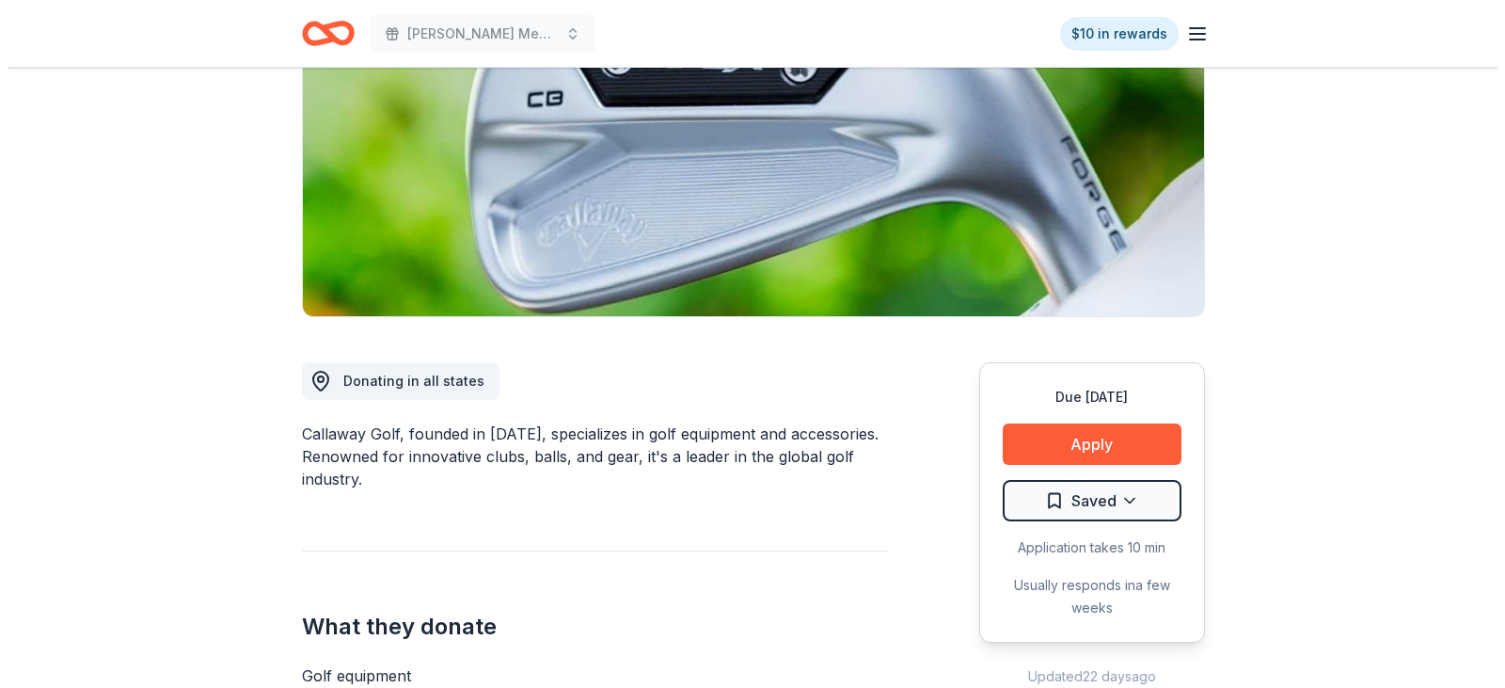
scroll to position [282, 0]
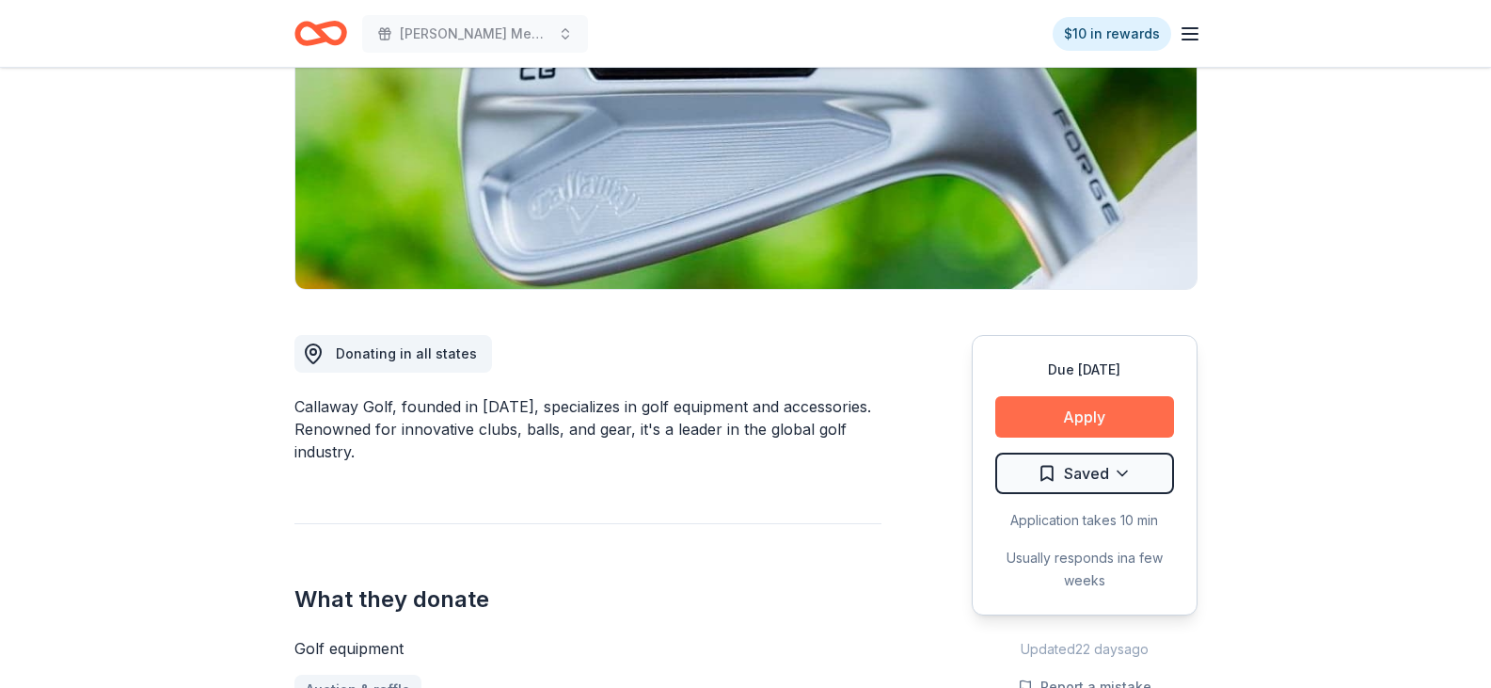
click at [1076, 414] on button "Apply" at bounding box center [1084, 416] width 179 height 41
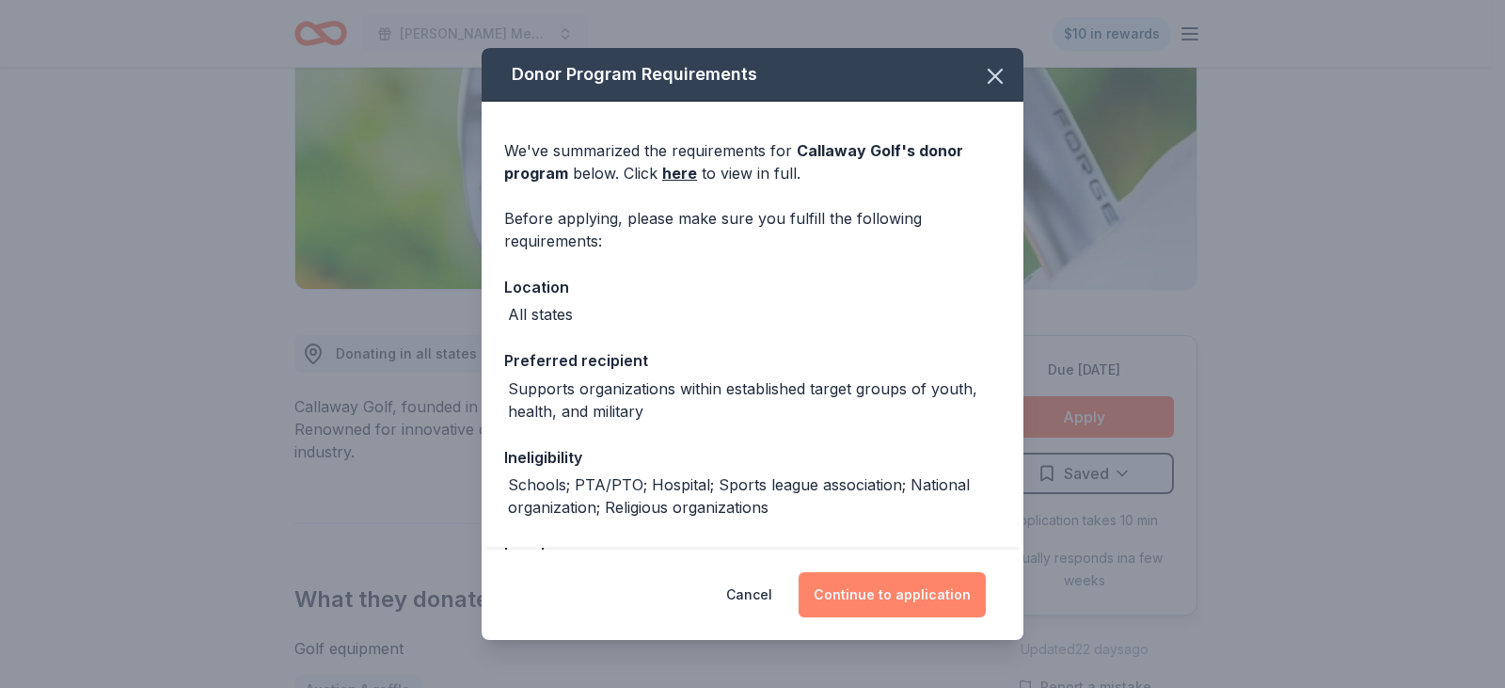
click at [877, 591] on button "Continue to application" at bounding box center [892, 594] width 187 height 45
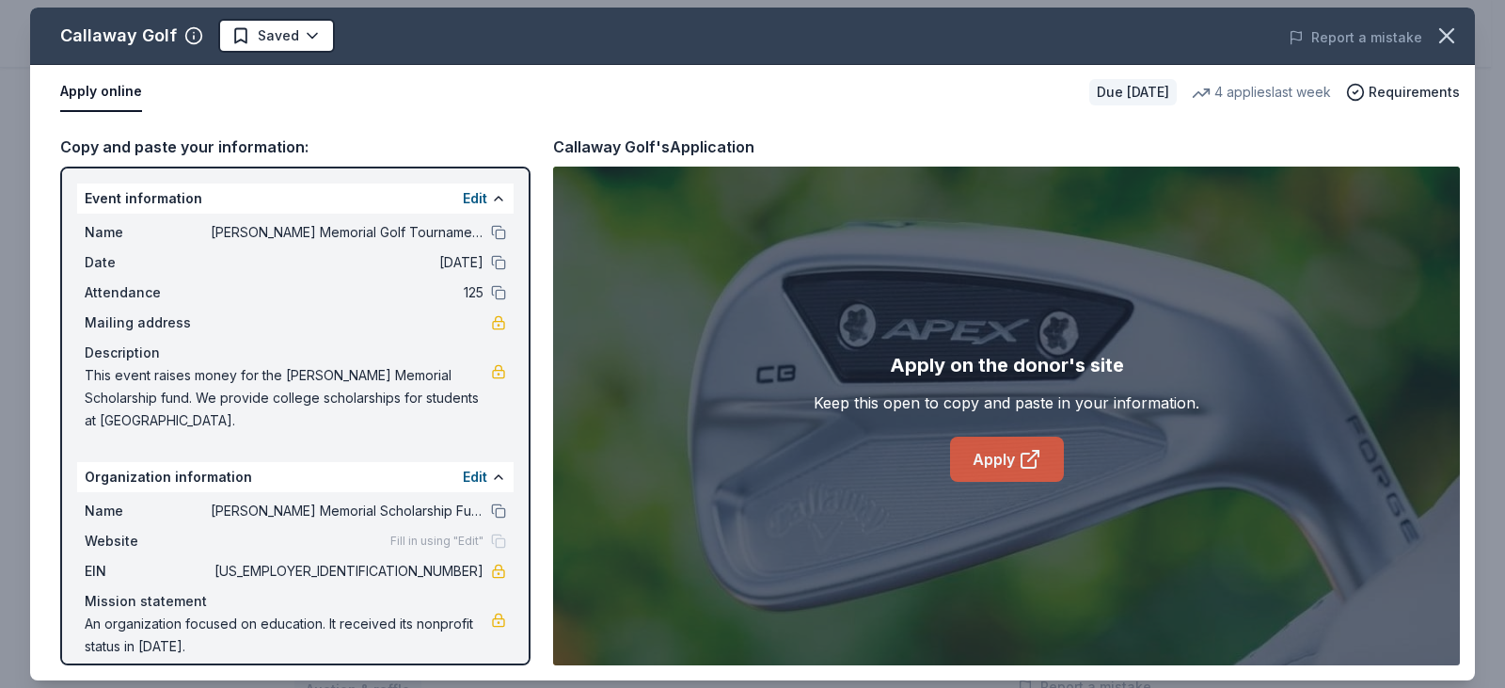
click at [999, 454] on link "Apply" at bounding box center [1007, 459] width 114 height 45
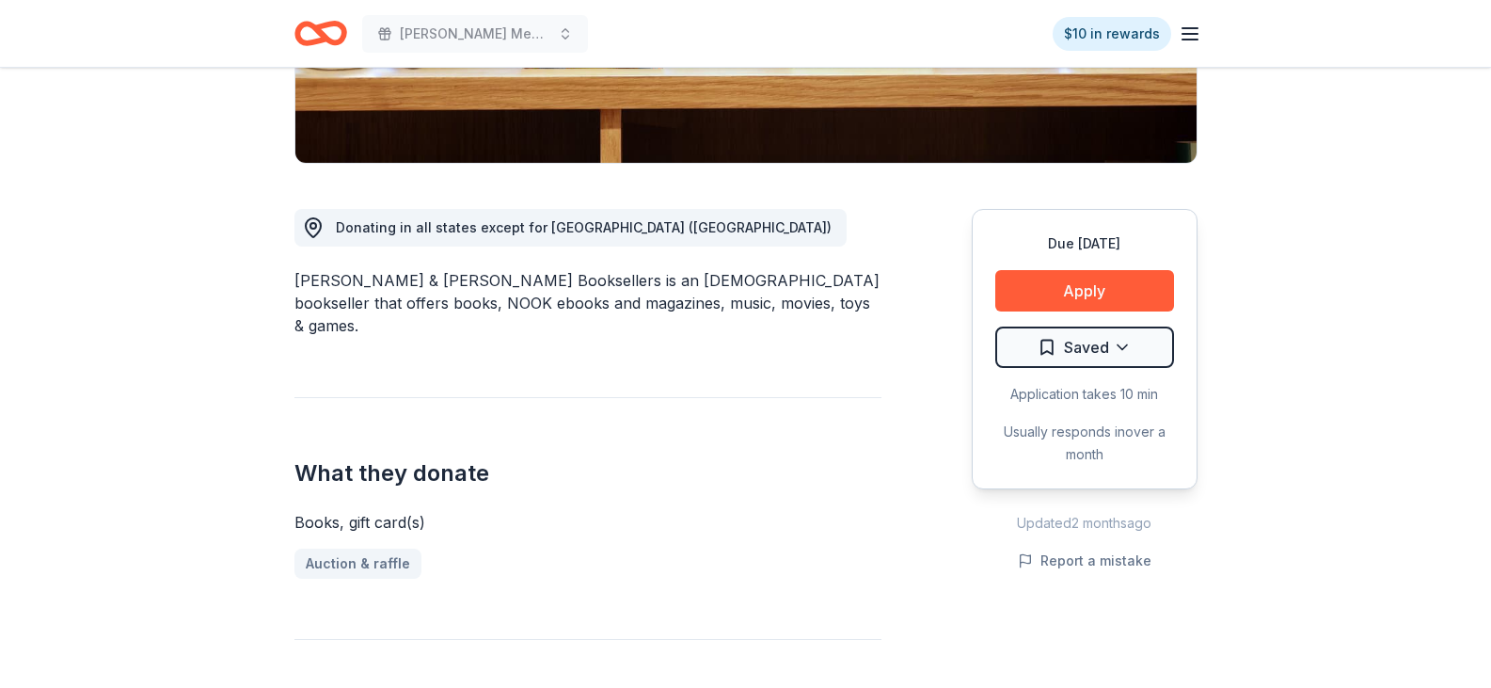
scroll to position [376, 0]
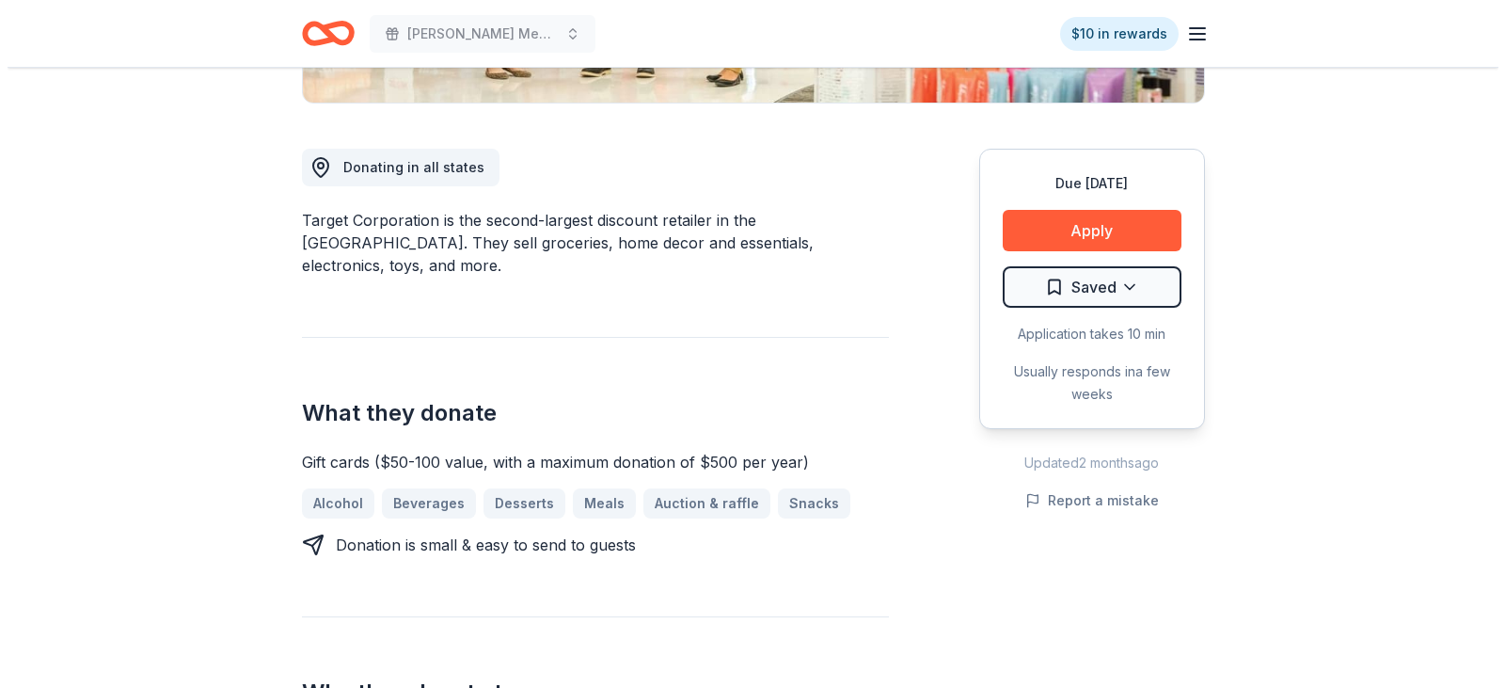
scroll to position [470, 0]
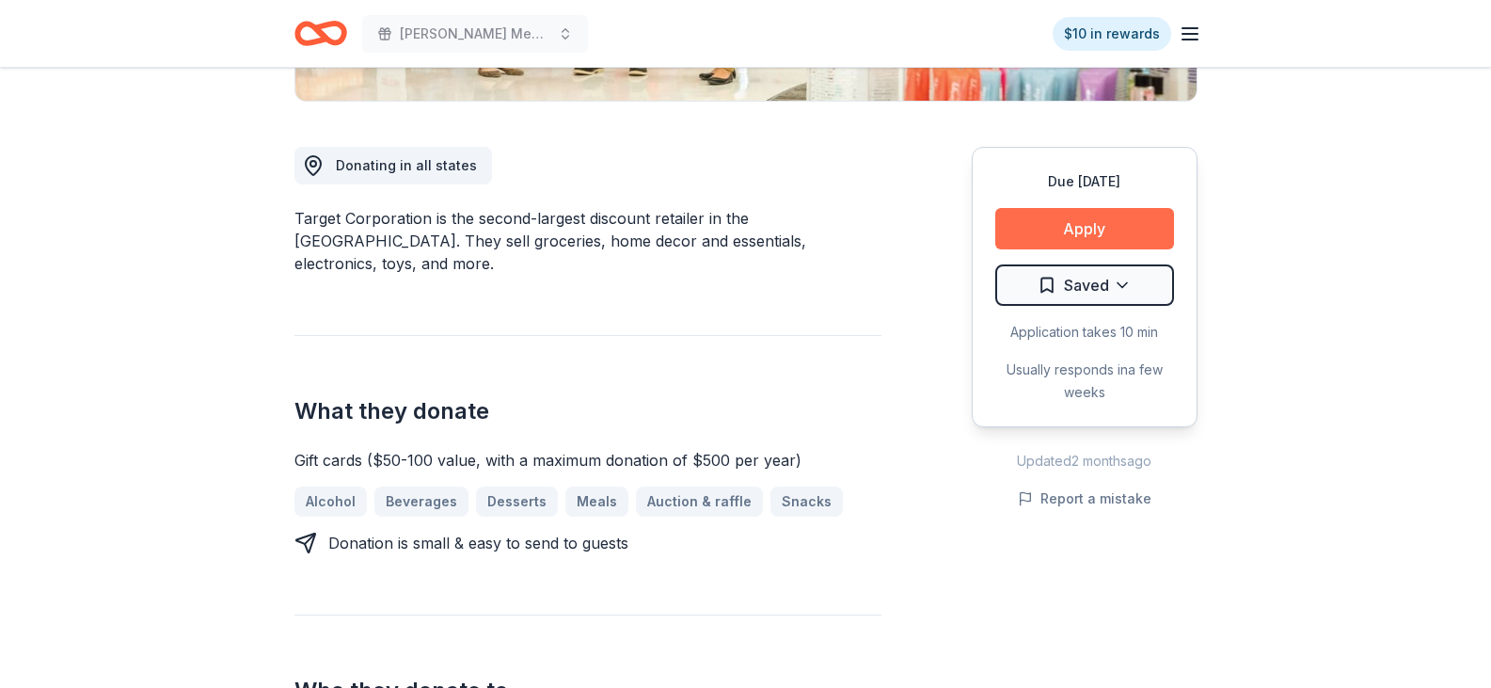
click at [1081, 228] on button "Apply" at bounding box center [1084, 228] width 179 height 41
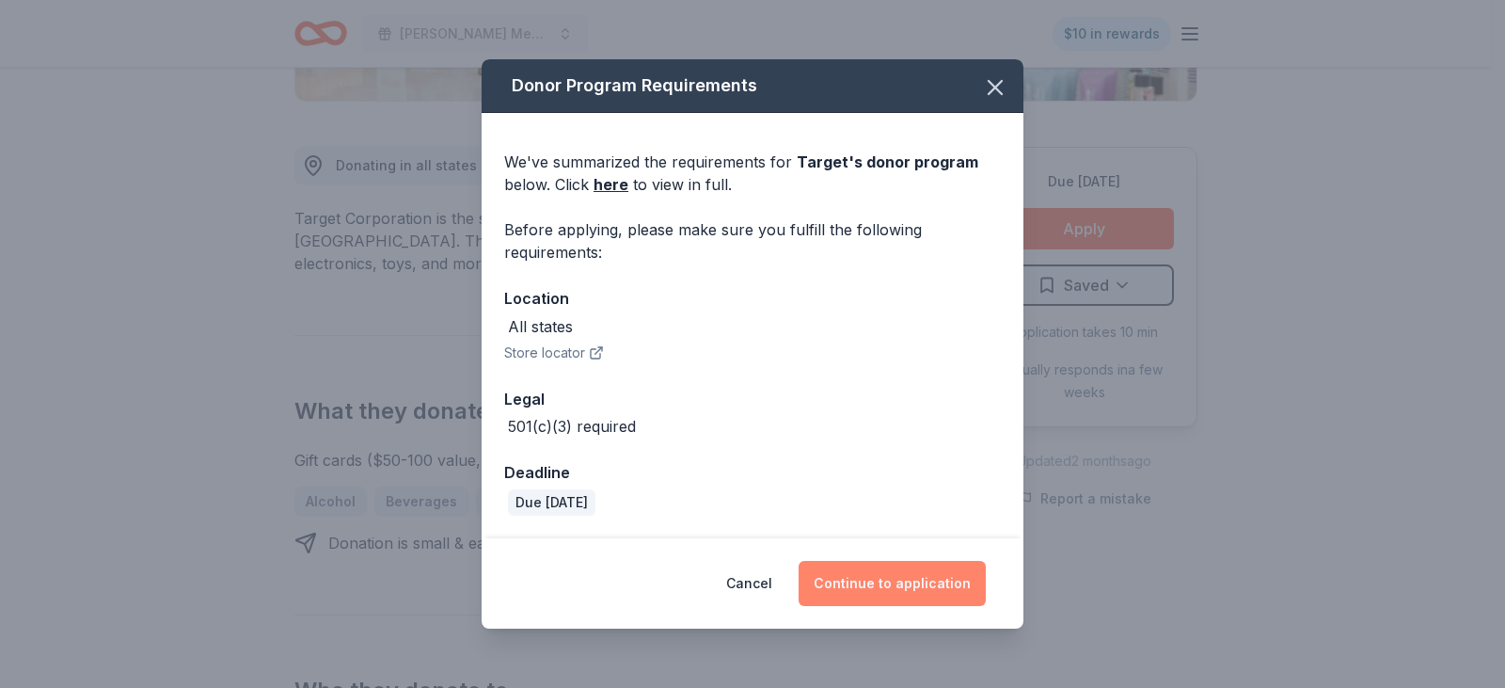
click at [920, 585] on button "Continue to application" at bounding box center [892, 583] width 187 height 45
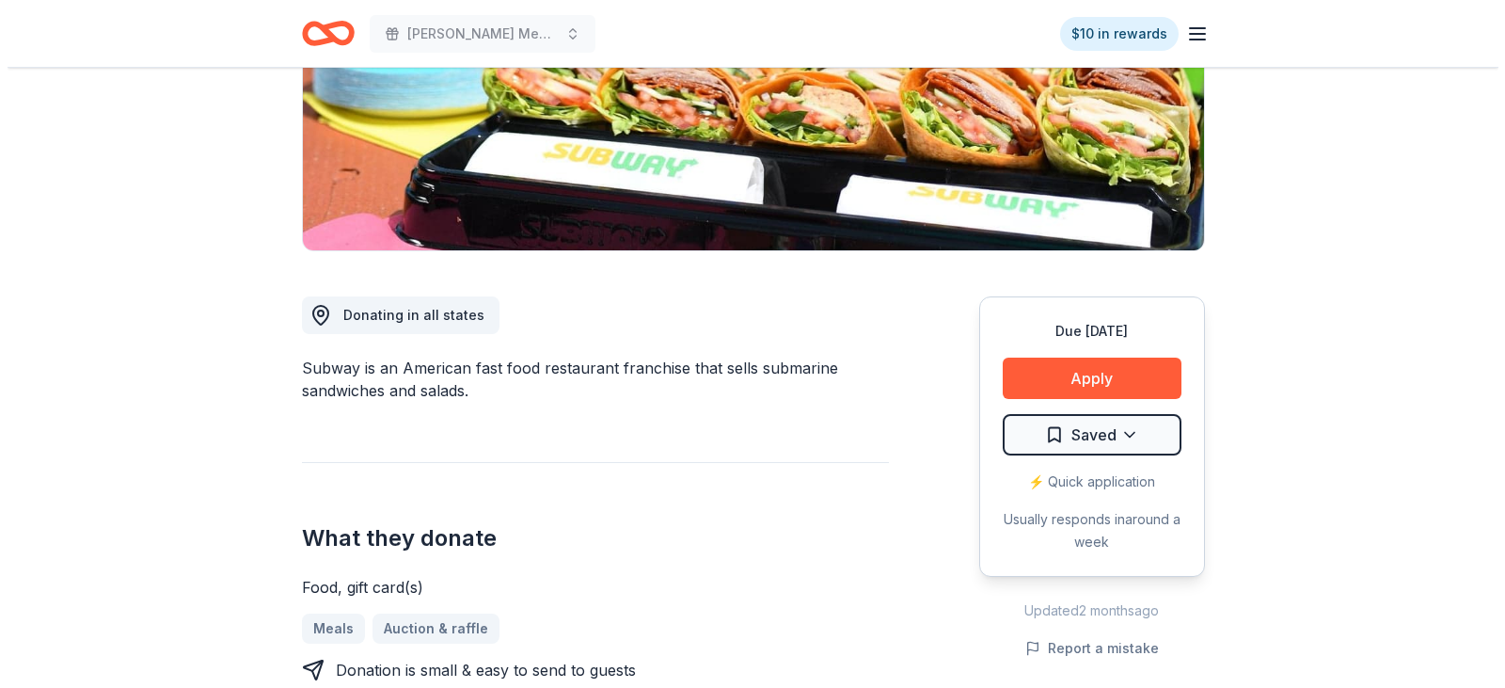
scroll to position [376, 0]
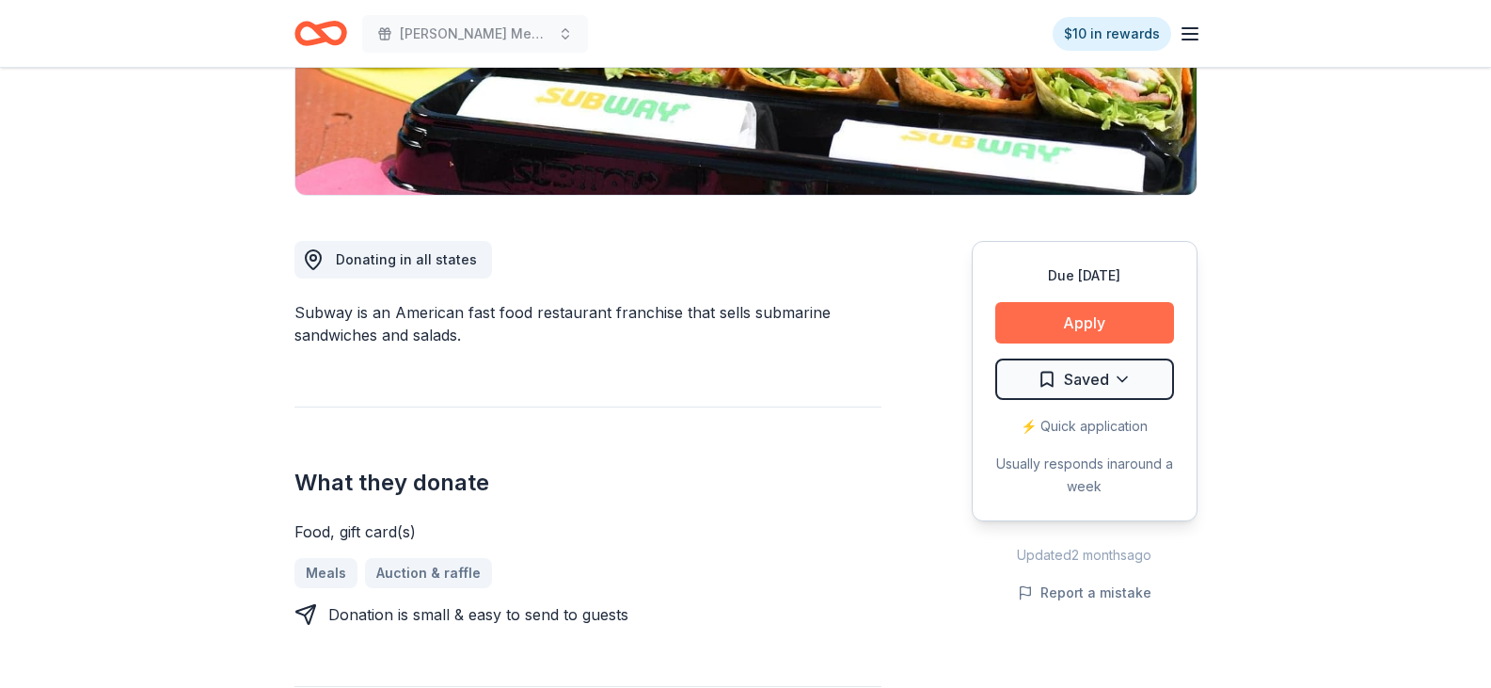
click at [1075, 318] on button "Apply" at bounding box center [1084, 322] width 179 height 41
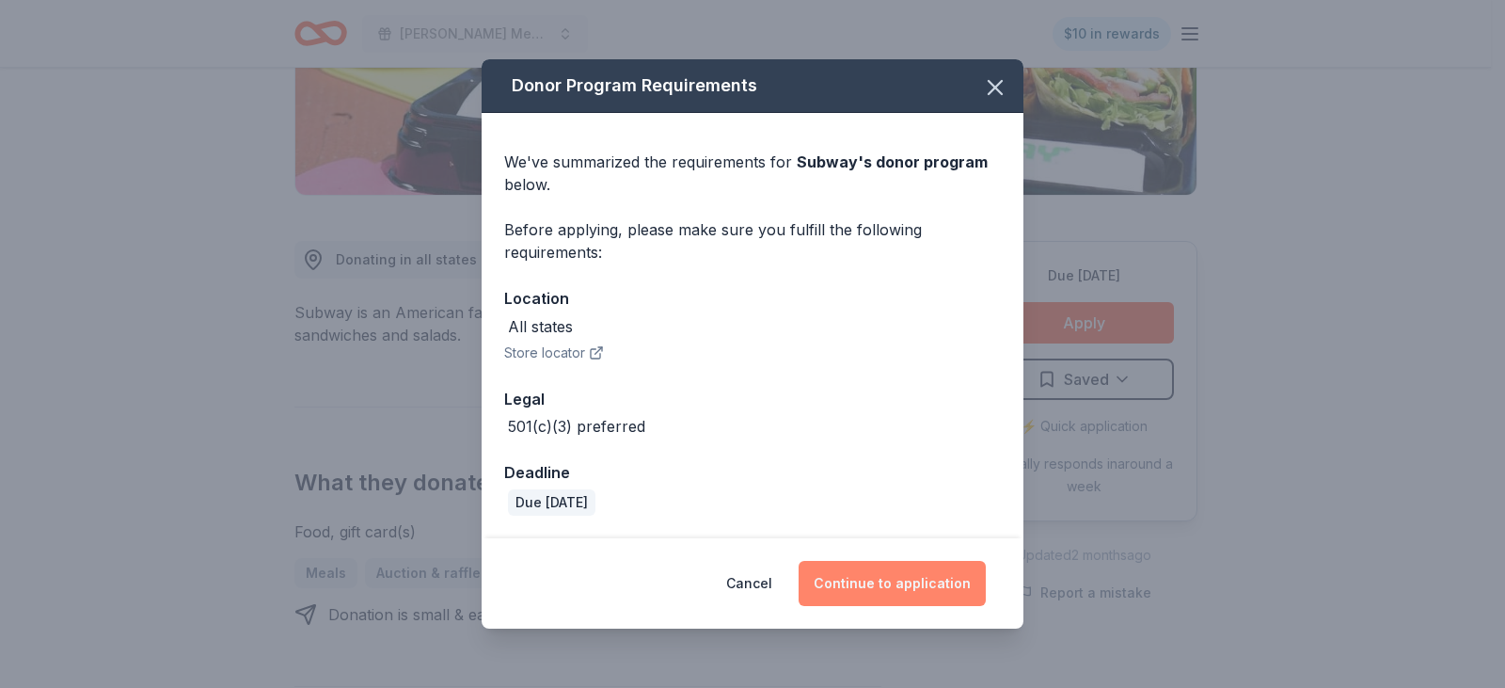
click at [888, 580] on button "Continue to application" at bounding box center [892, 583] width 187 height 45
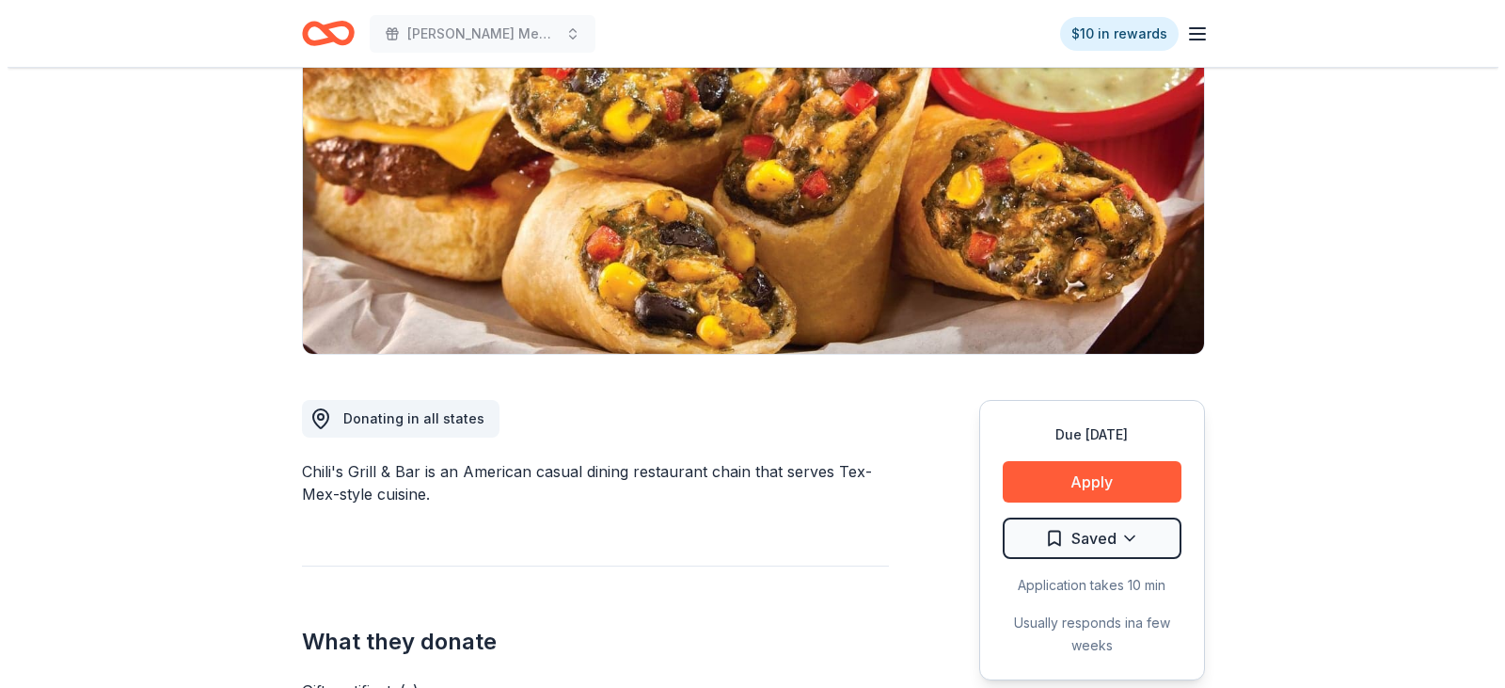
scroll to position [282, 0]
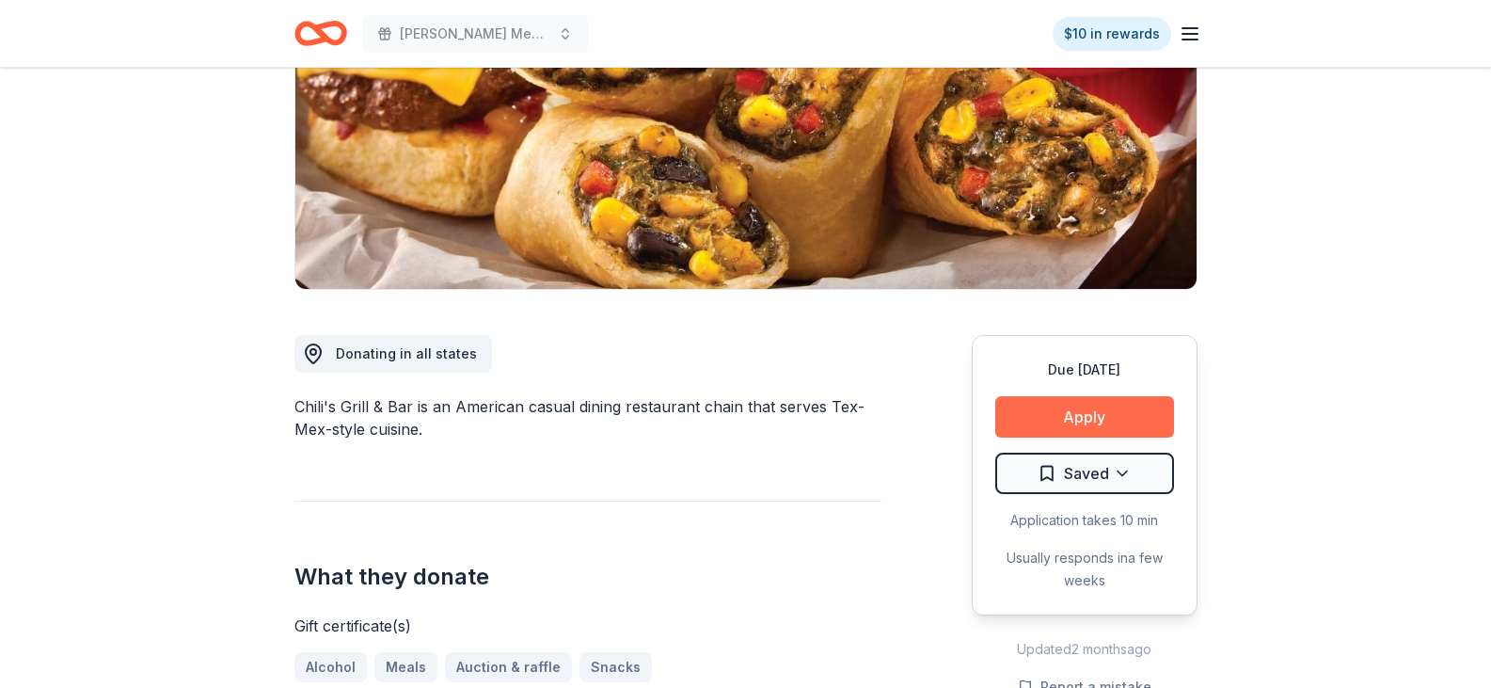
click at [1101, 410] on button "Apply" at bounding box center [1084, 416] width 179 height 41
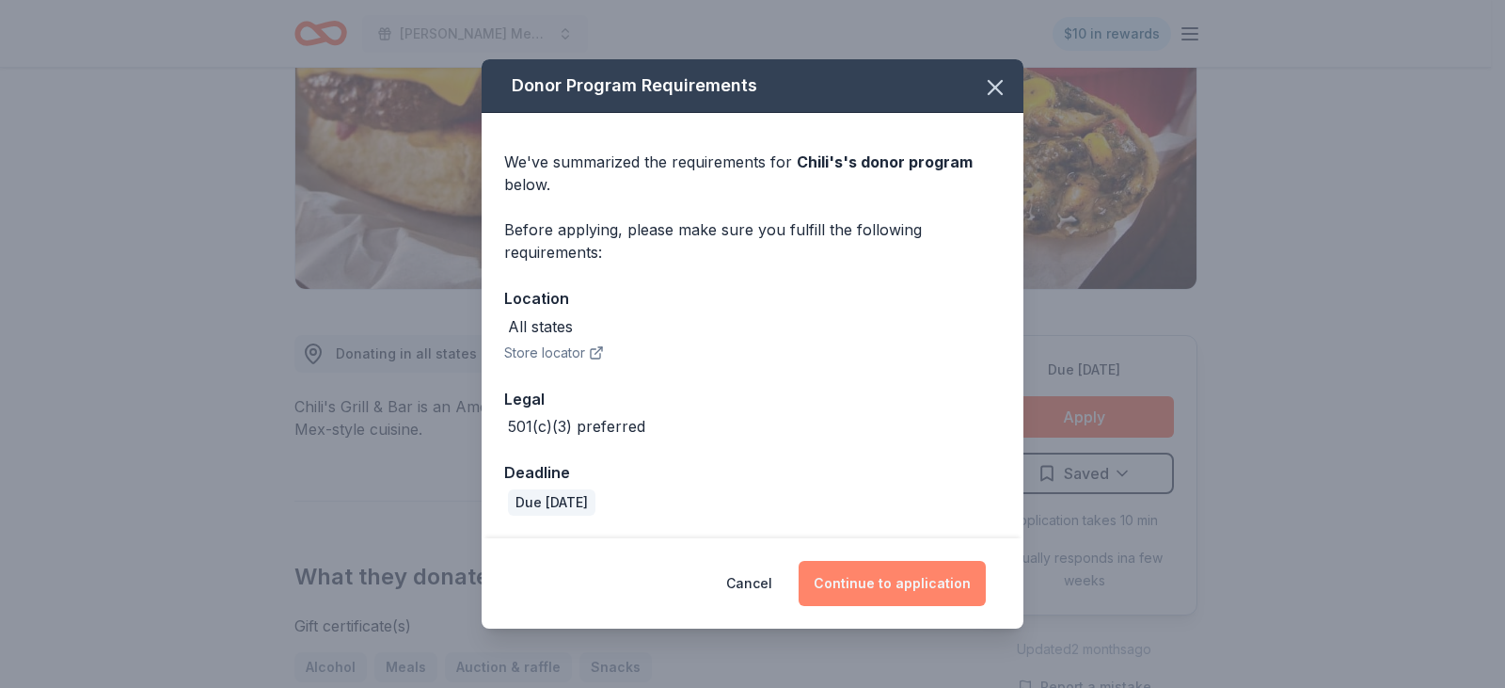
click at [874, 589] on button "Continue to application" at bounding box center [892, 583] width 187 height 45
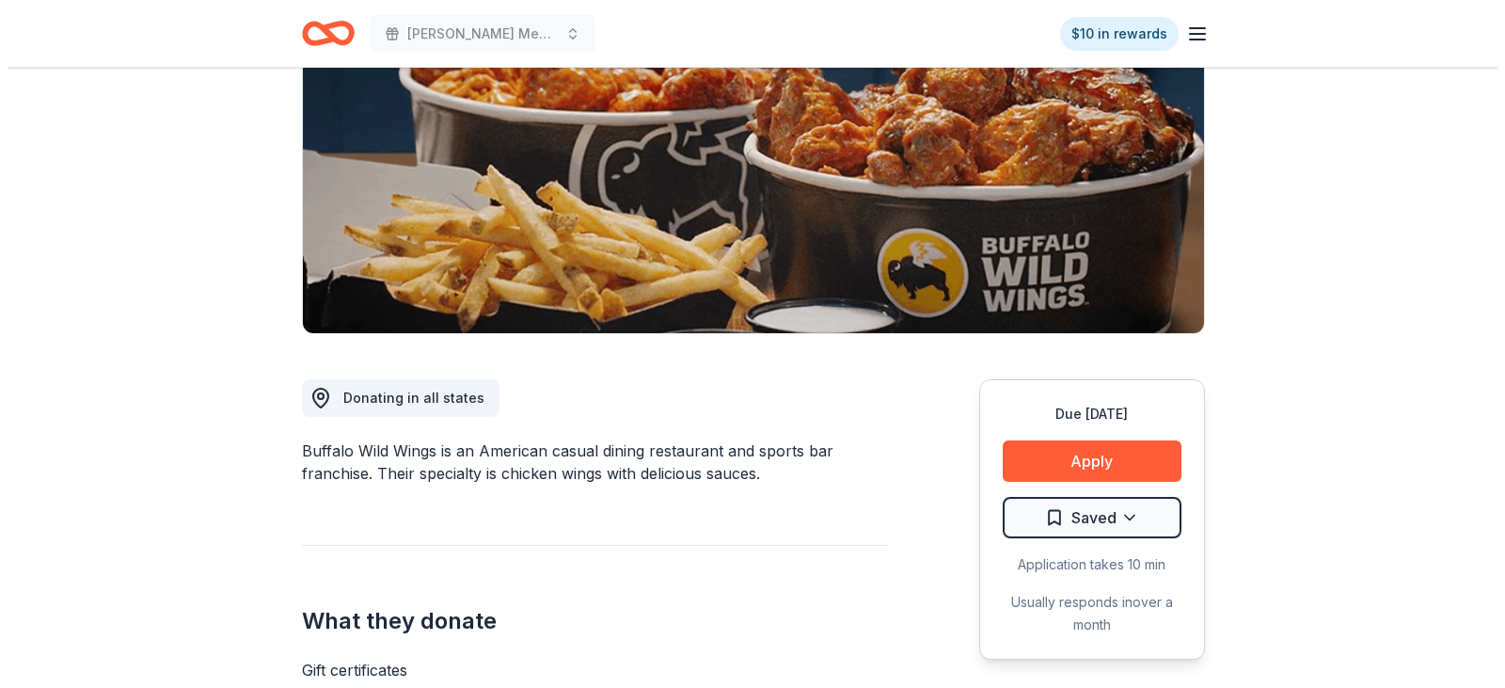
scroll to position [282, 0]
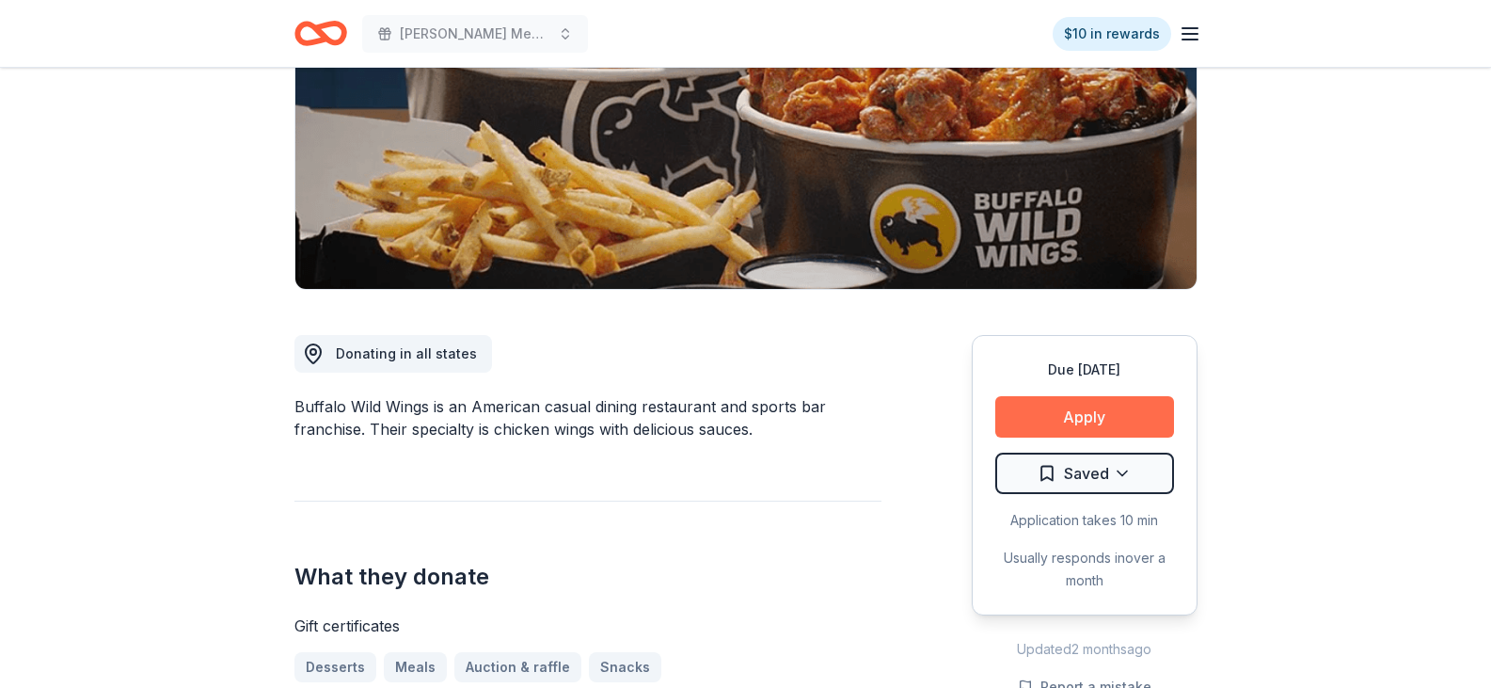
click at [1089, 415] on button "Apply" at bounding box center [1084, 416] width 179 height 41
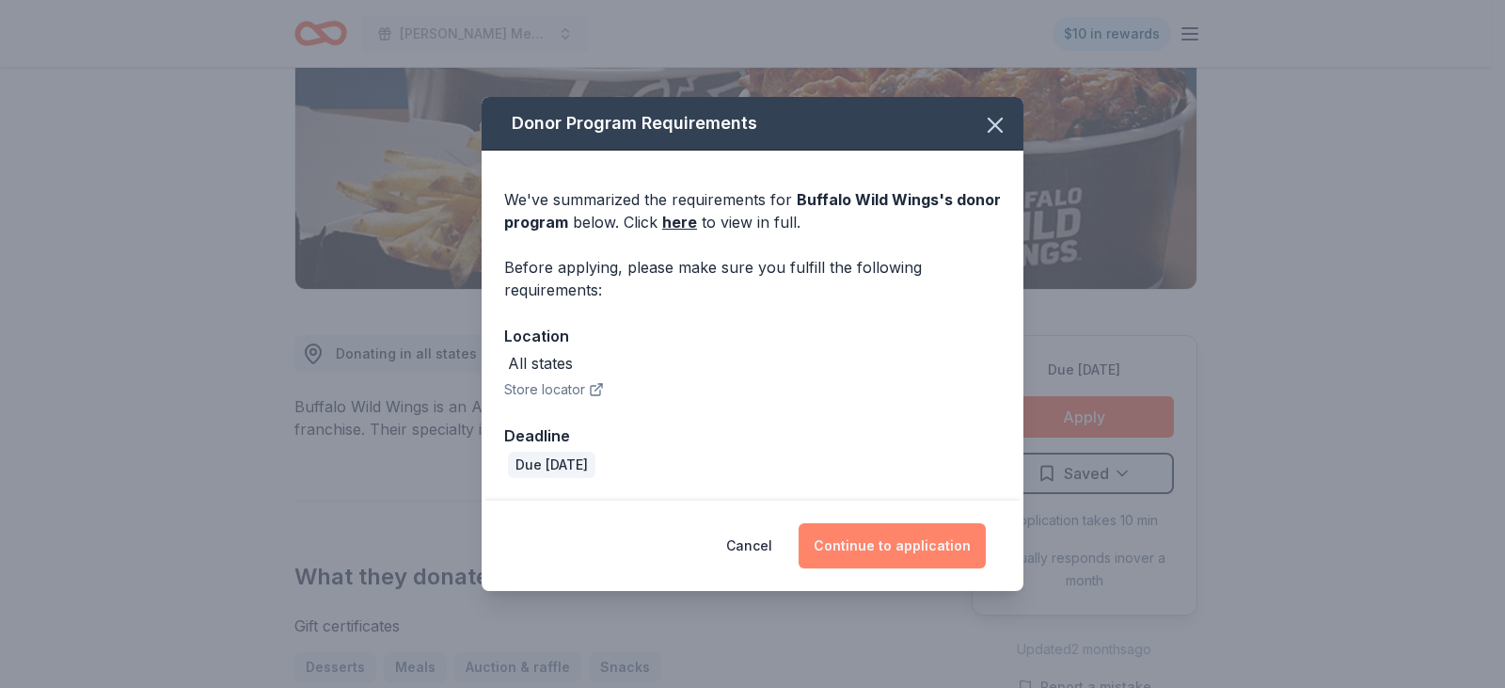
click at [894, 543] on button "Continue to application" at bounding box center [892, 545] width 187 height 45
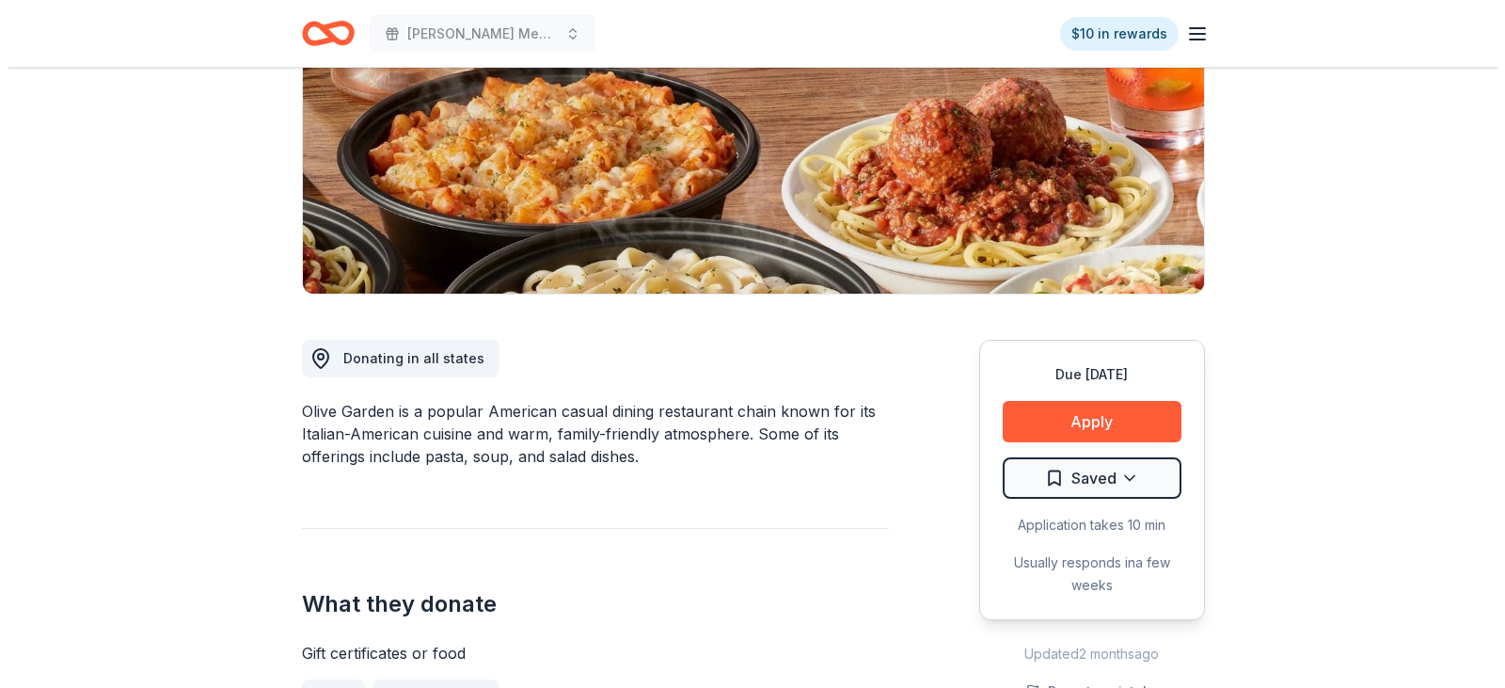
scroll to position [282, 0]
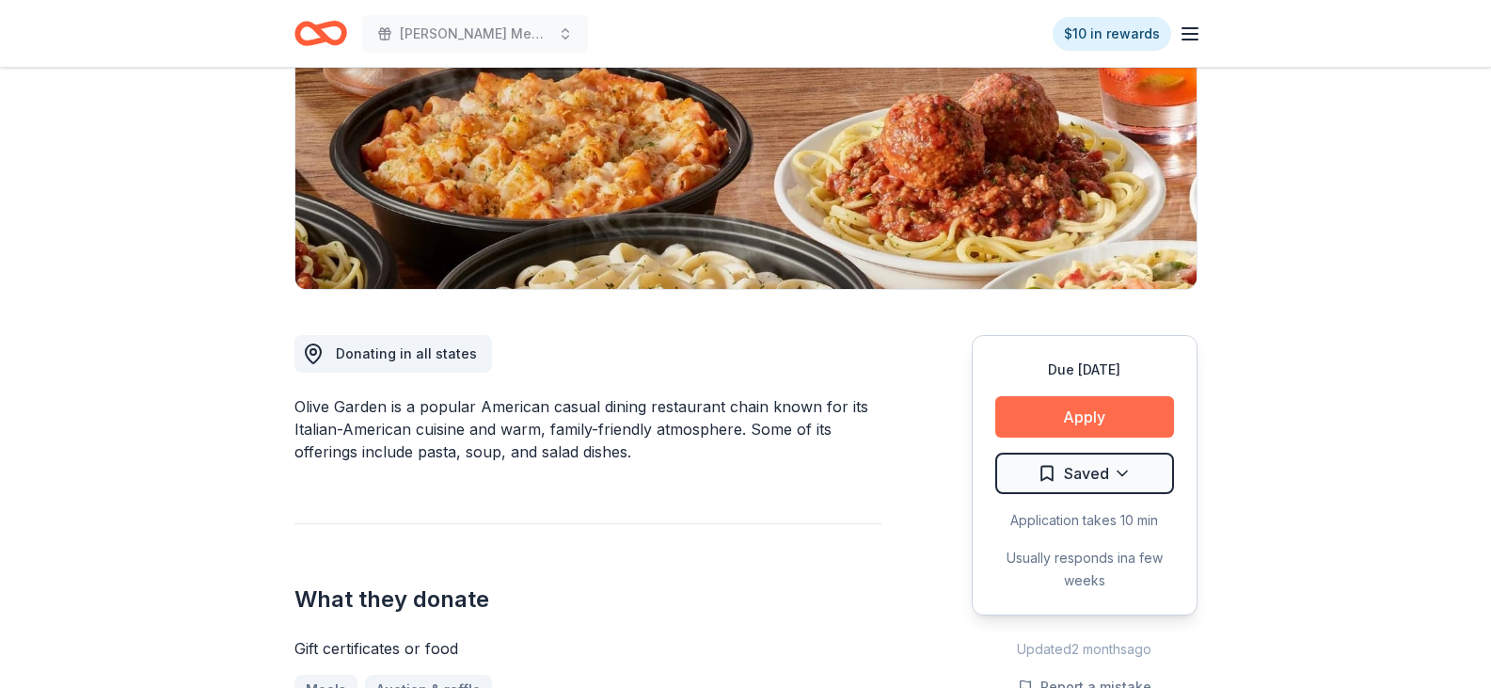
click at [1086, 414] on button "Apply" at bounding box center [1084, 416] width 179 height 41
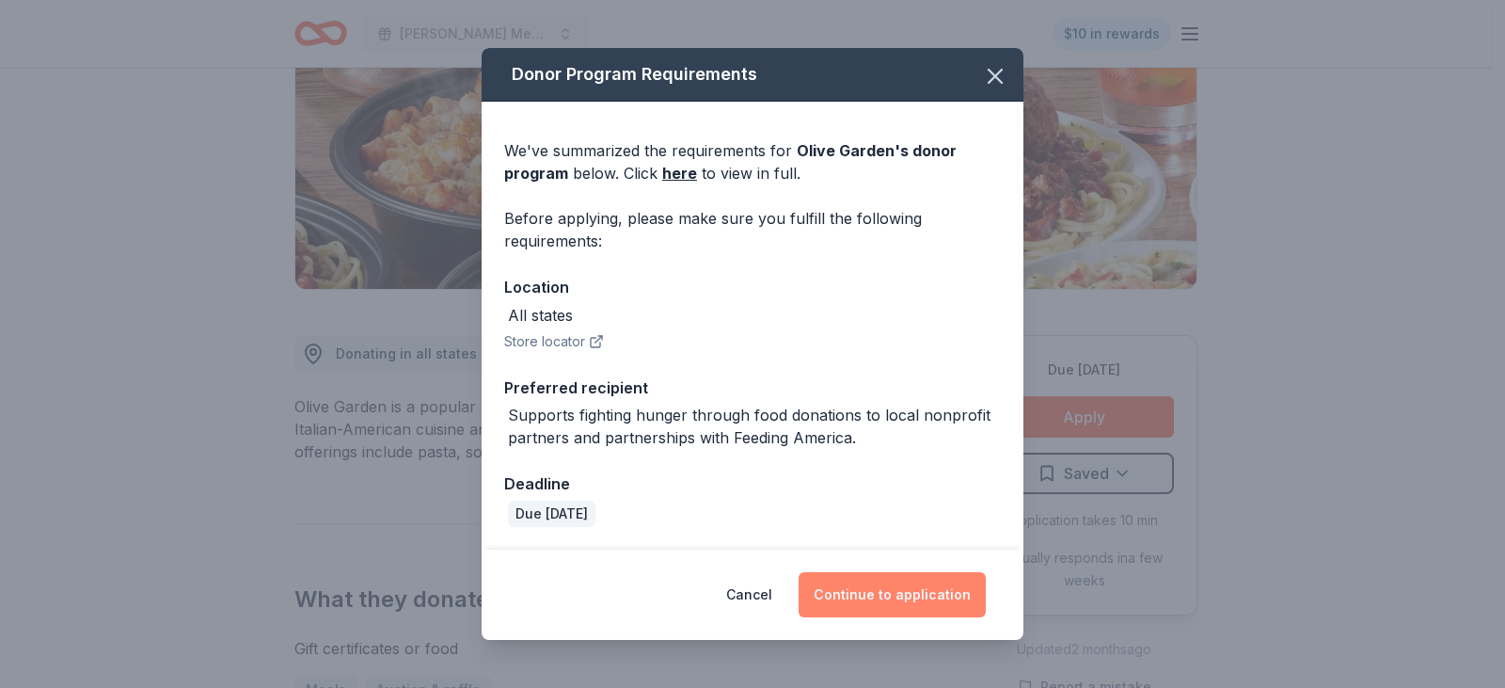
click at [923, 587] on button "Continue to application" at bounding box center [892, 594] width 187 height 45
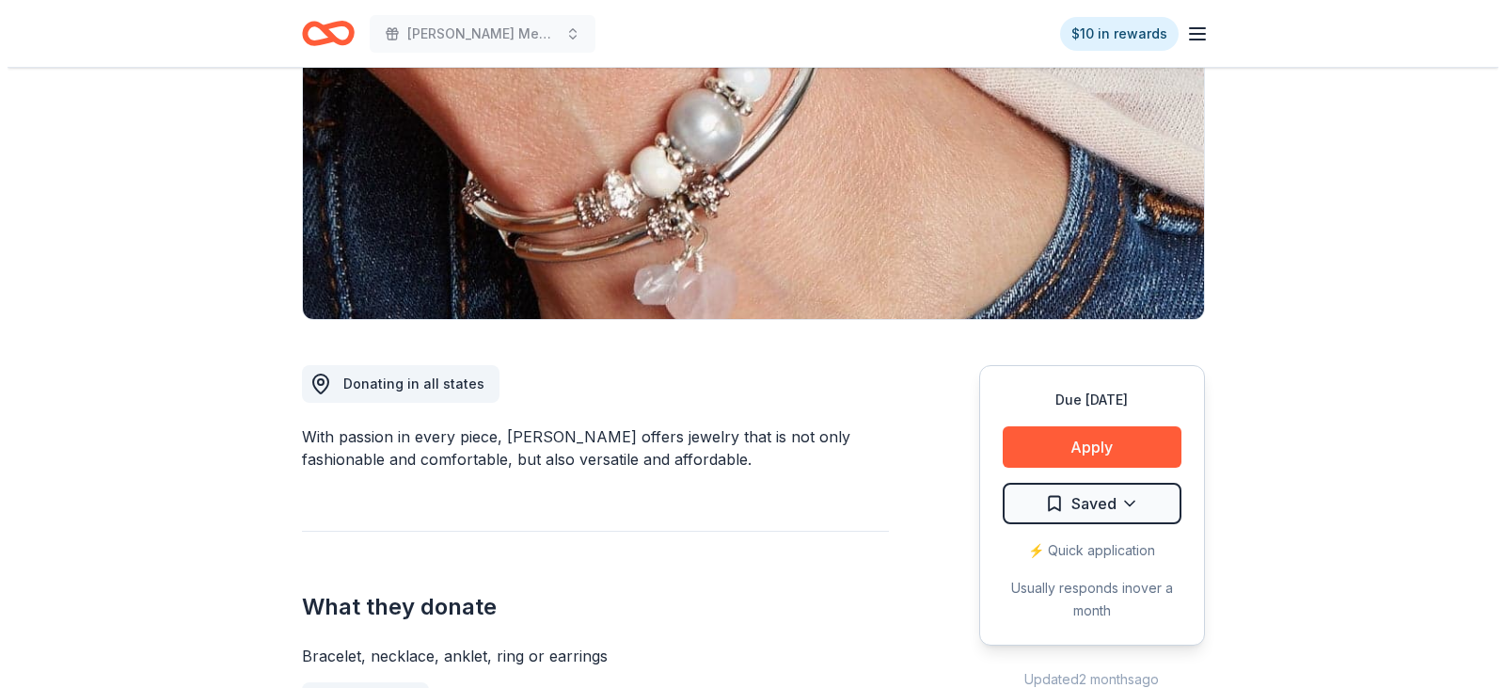
scroll to position [282, 0]
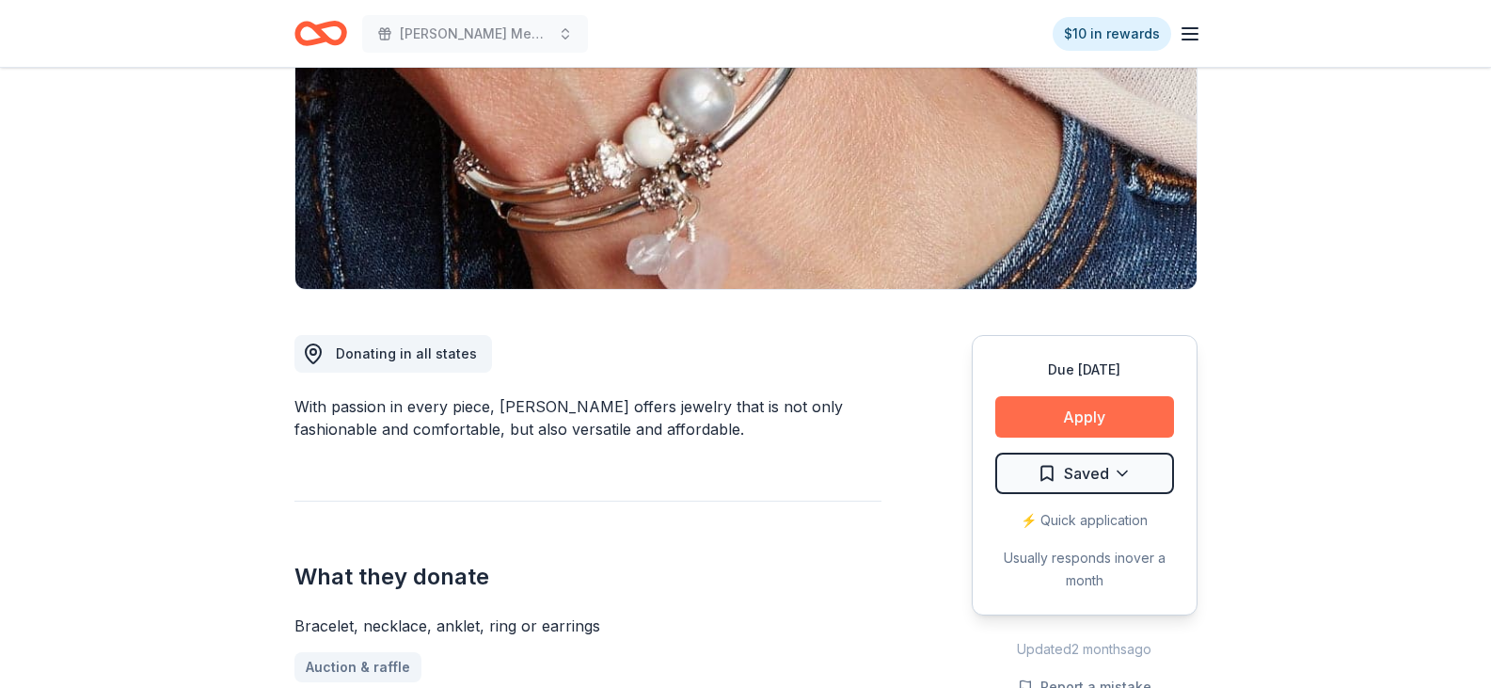
click at [1085, 409] on button "Apply" at bounding box center [1084, 416] width 179 height 41
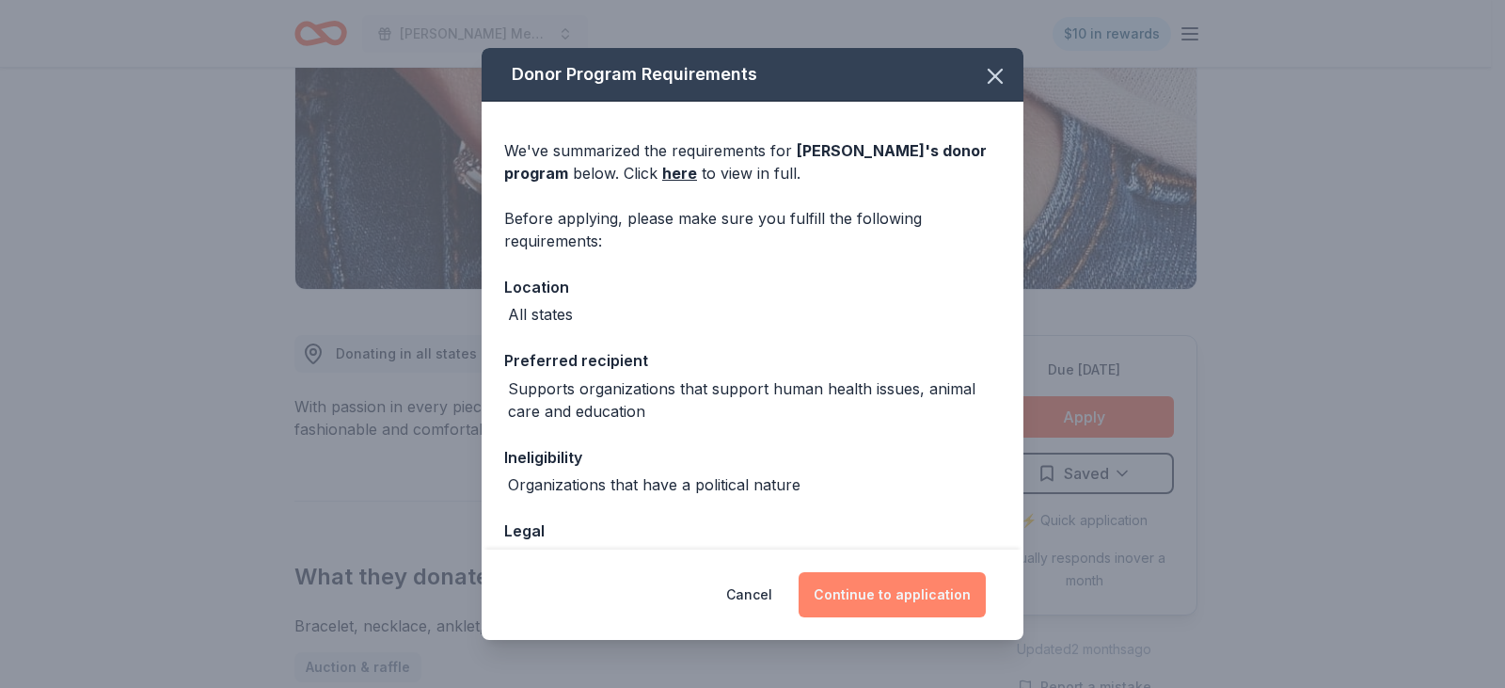
click at [925, 590] on button "Continue to application" at bounding box center [892, 594] width 187 height 45
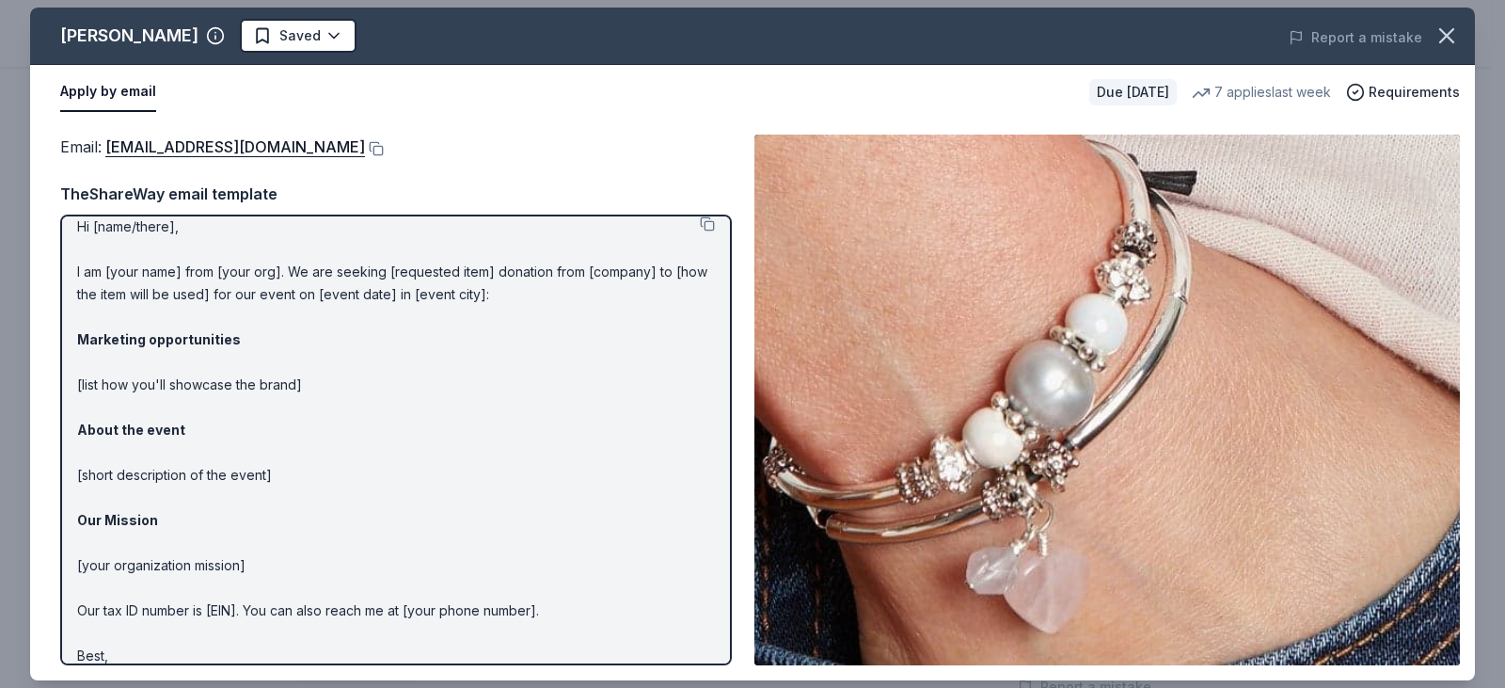
scroll to position [0, 0]
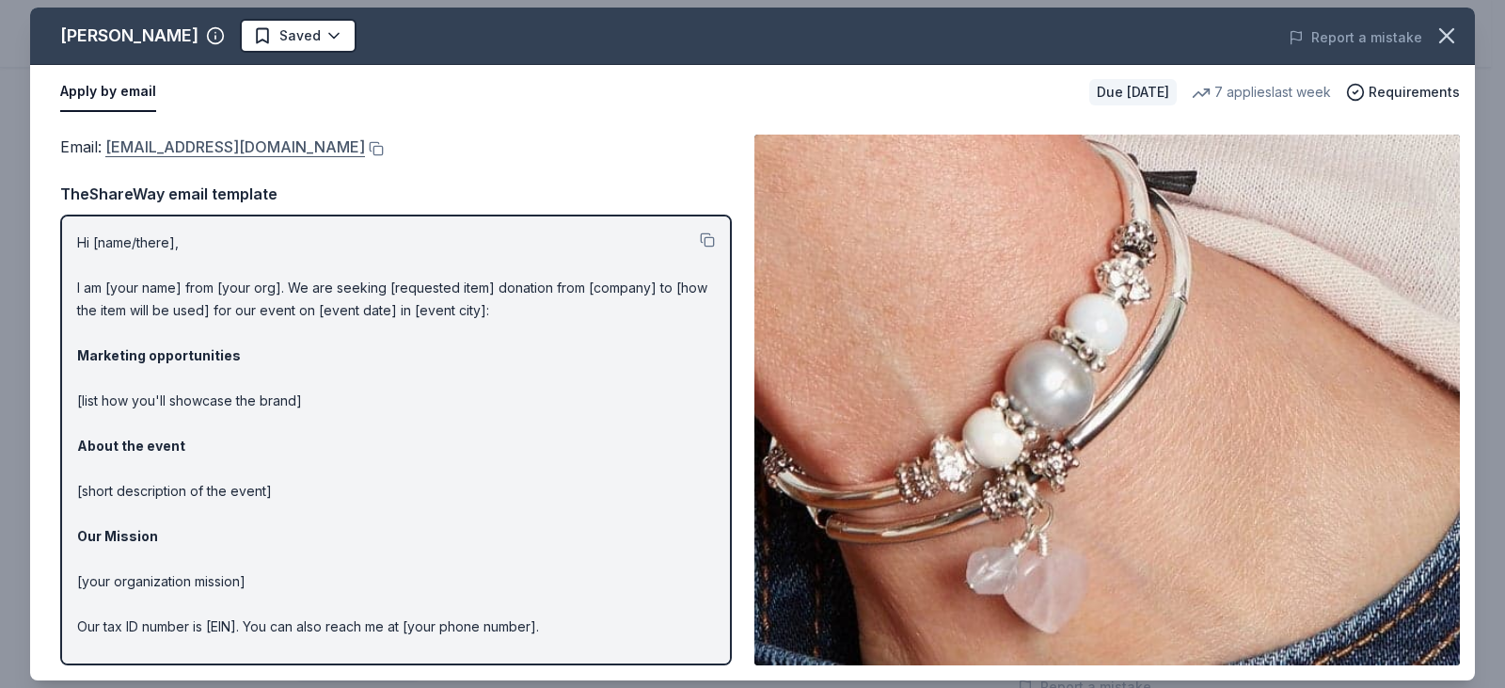
click at [161, 144] on link "[EMAIL_ADDRESS][DOMAIN_NAME]" at bounding box center [235, 147] width 260 height 24
click at [415, 131] on div "Email : [EMAIL_ADDRESS][DOMAIN_NAME] Email : [EMAIL_ADDRESS][DOMAIN_NAME] TheSh…" at bounding box center [752, 399] width 1445 height 561
click at [140, 88] on button "Apply by email" at bounding box center [108, 92] width 96 height 40
click at [365, 145] on button at bounding box center [374, 148] width 19 height 15
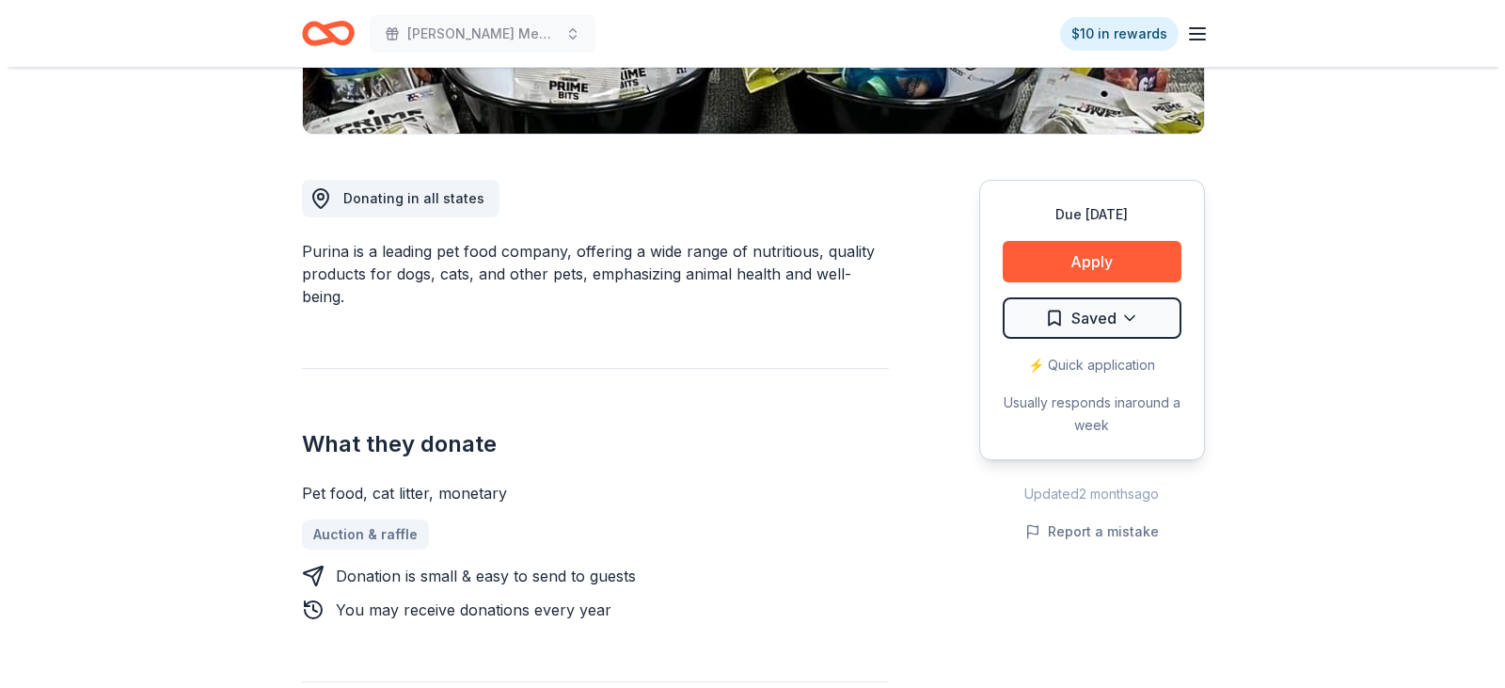
scroll to position [470, 0]
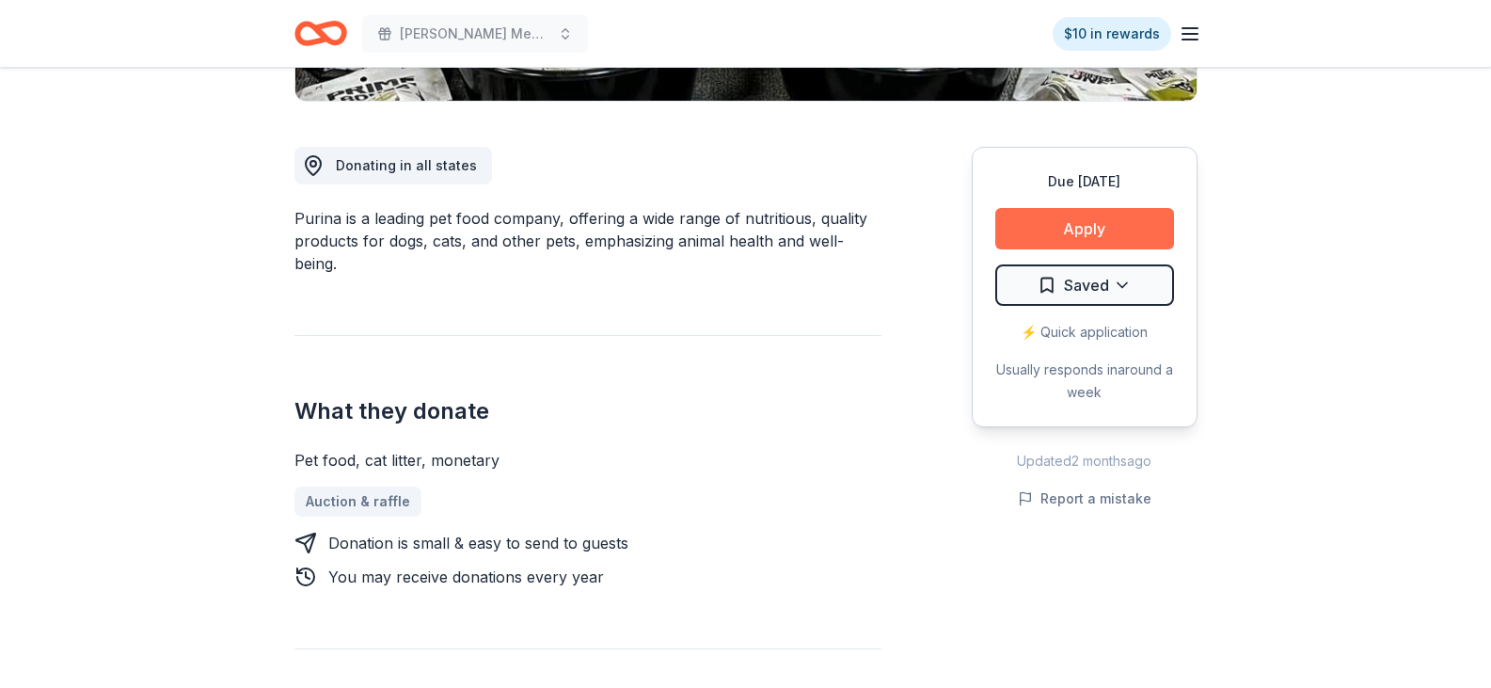
click at [1090, 224] on button "Apply" at bounding box center [1084, 228] width 179 height 41
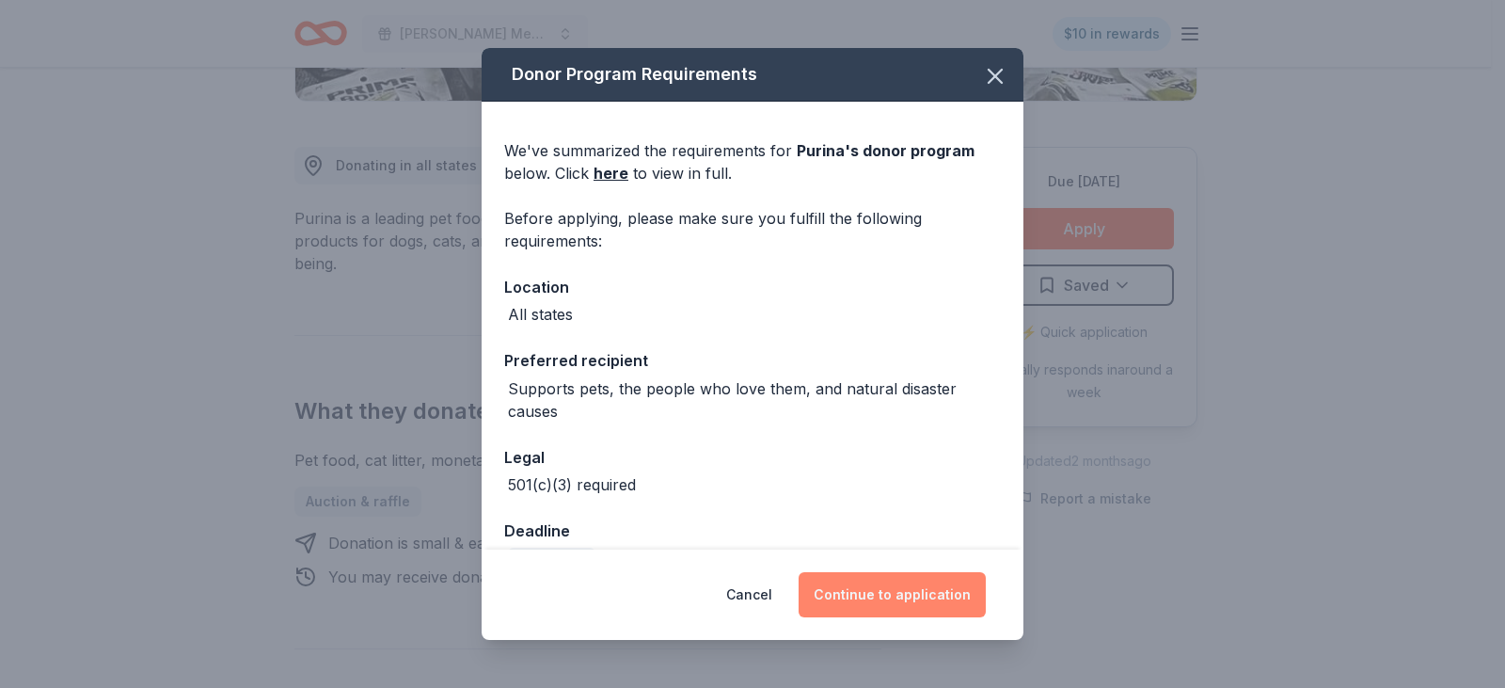
click at [890, 605] on button "Continue to application" at bounding box center [892, 594] width 187 height 45
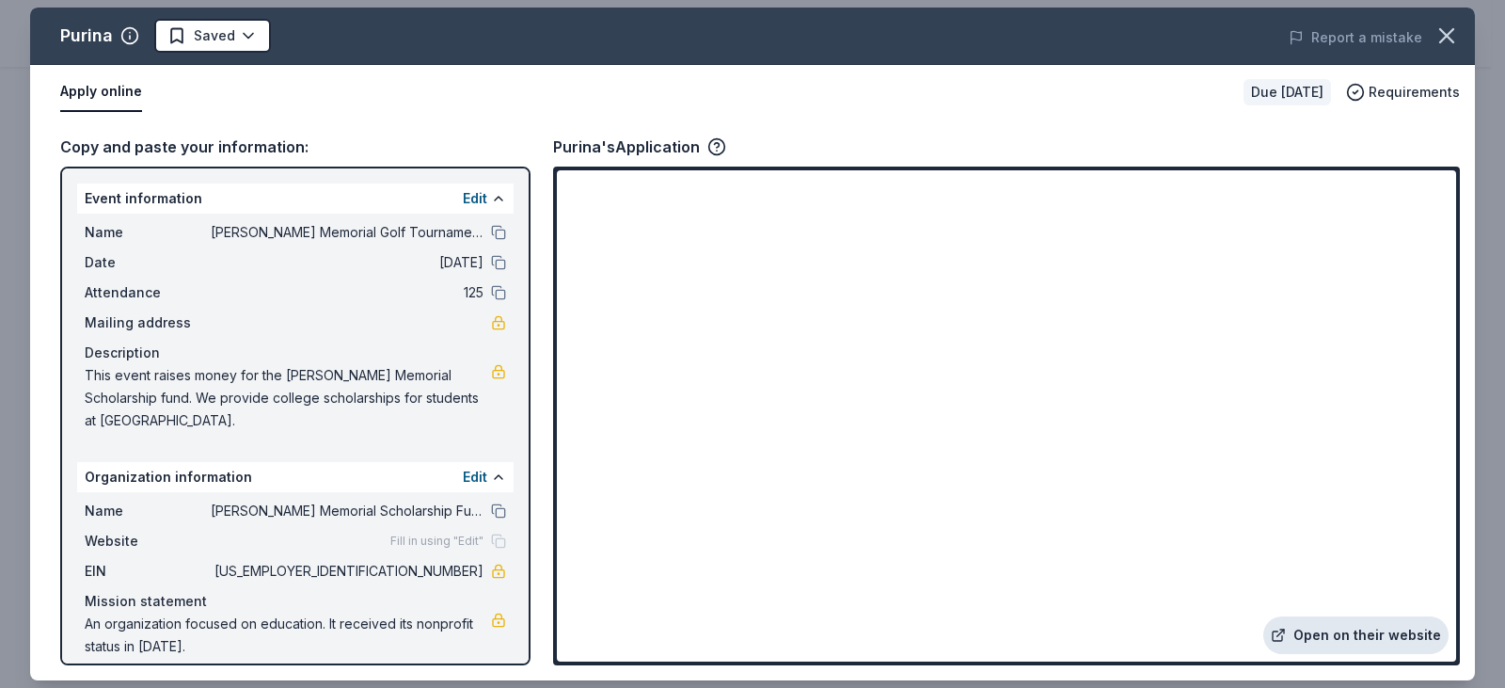
click at [1371, 626] on link "Open on their website" at bounding box center [1356, 635] width 185 height 38
